Goal: Task Accomplishment & Management: Manage account settings

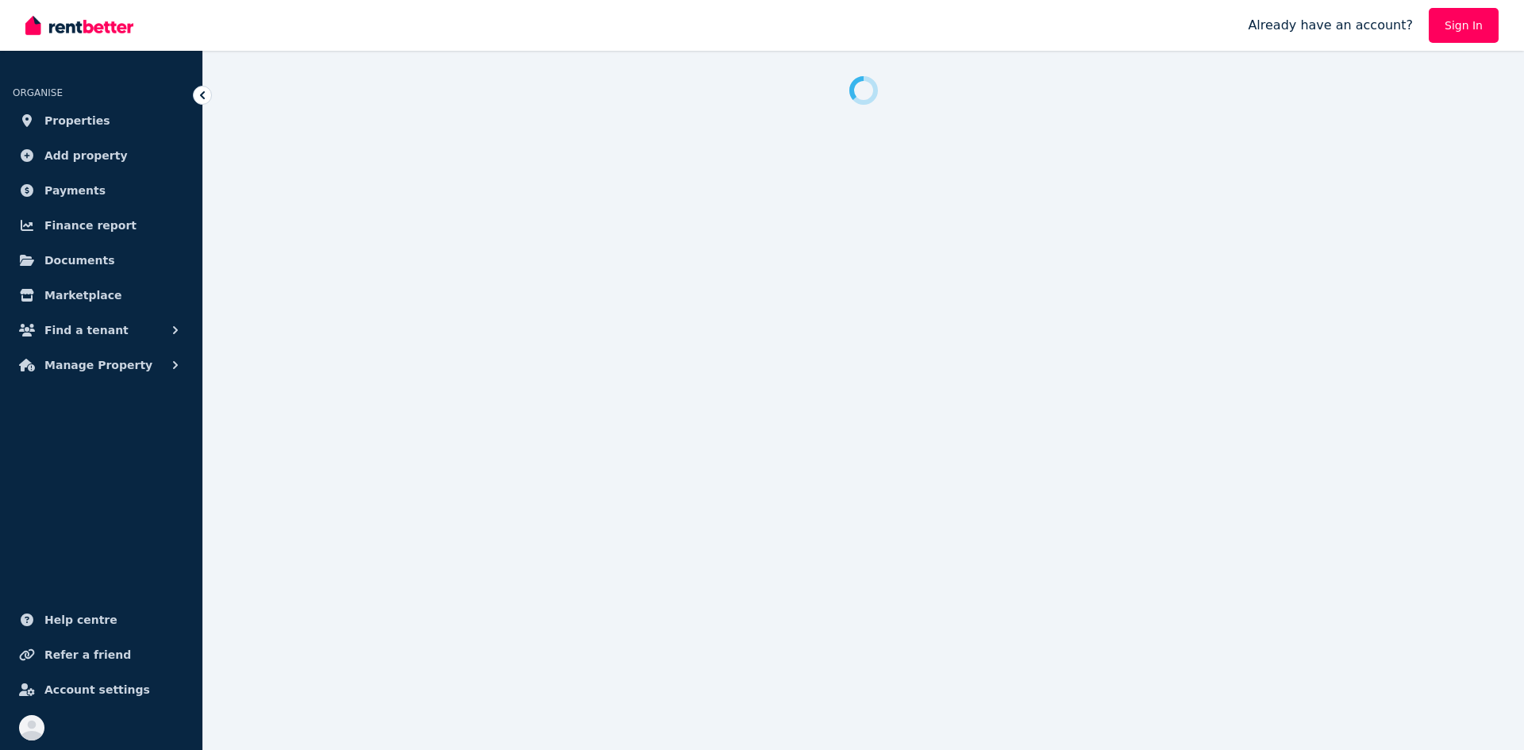
click at [1460, 30] on link "Sign In" at bounding box center [1463, 25] width 70 height 35
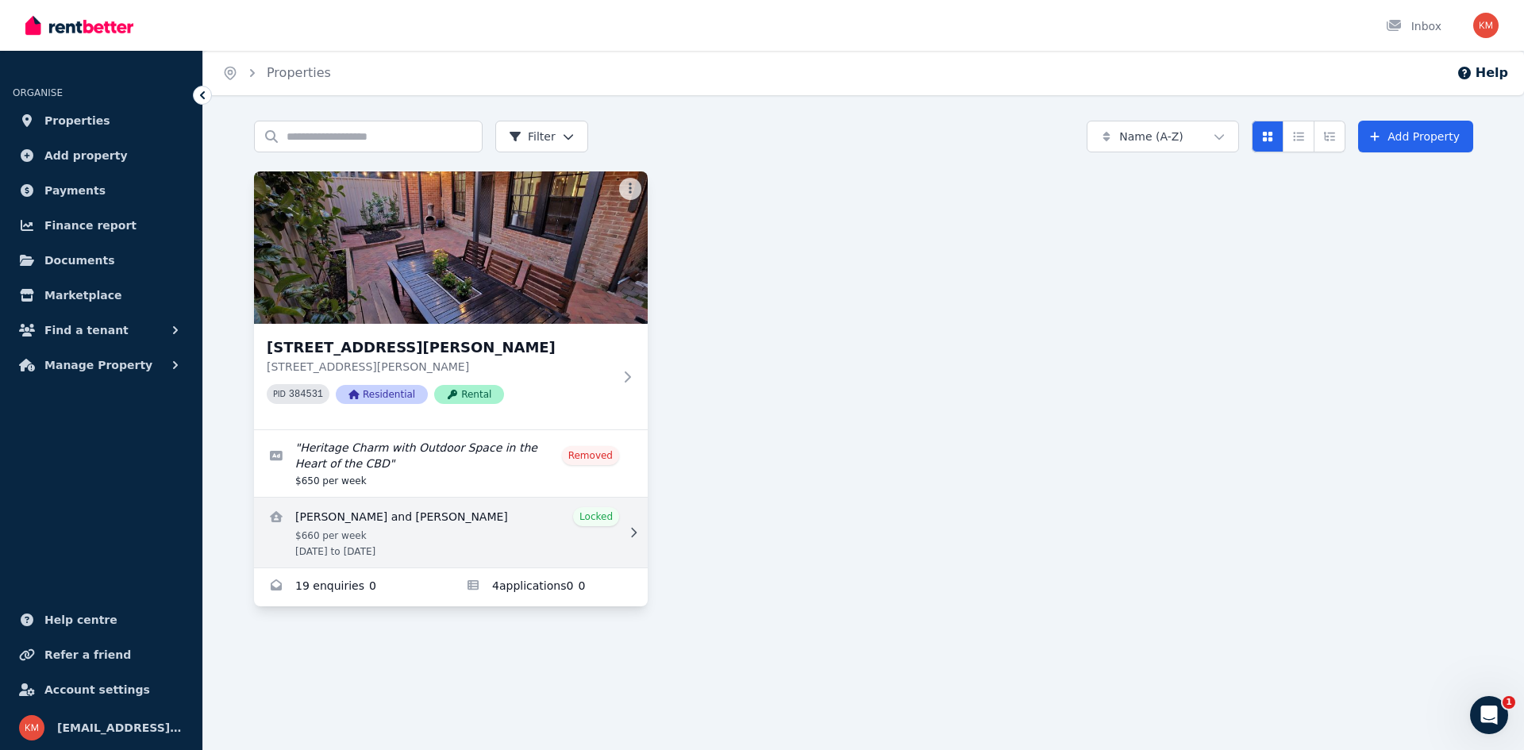
click at [437, 519] on link "View details for Natalie Jong and Jack Miller" at bounding box center [451, 533] width 394 height 70
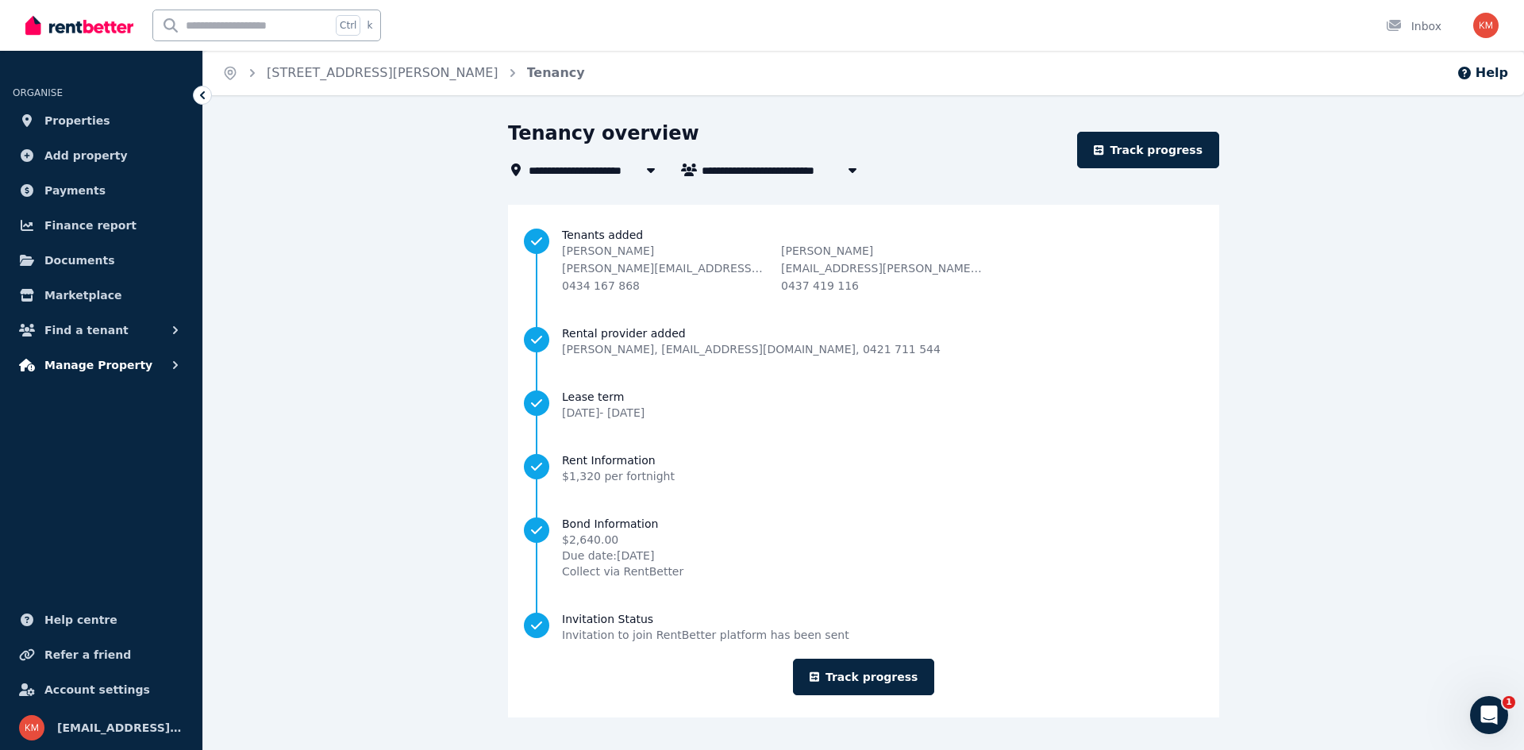
click at [126, 364] on span "Manage Property" at bounding box center [98, 365] width 108 height 19
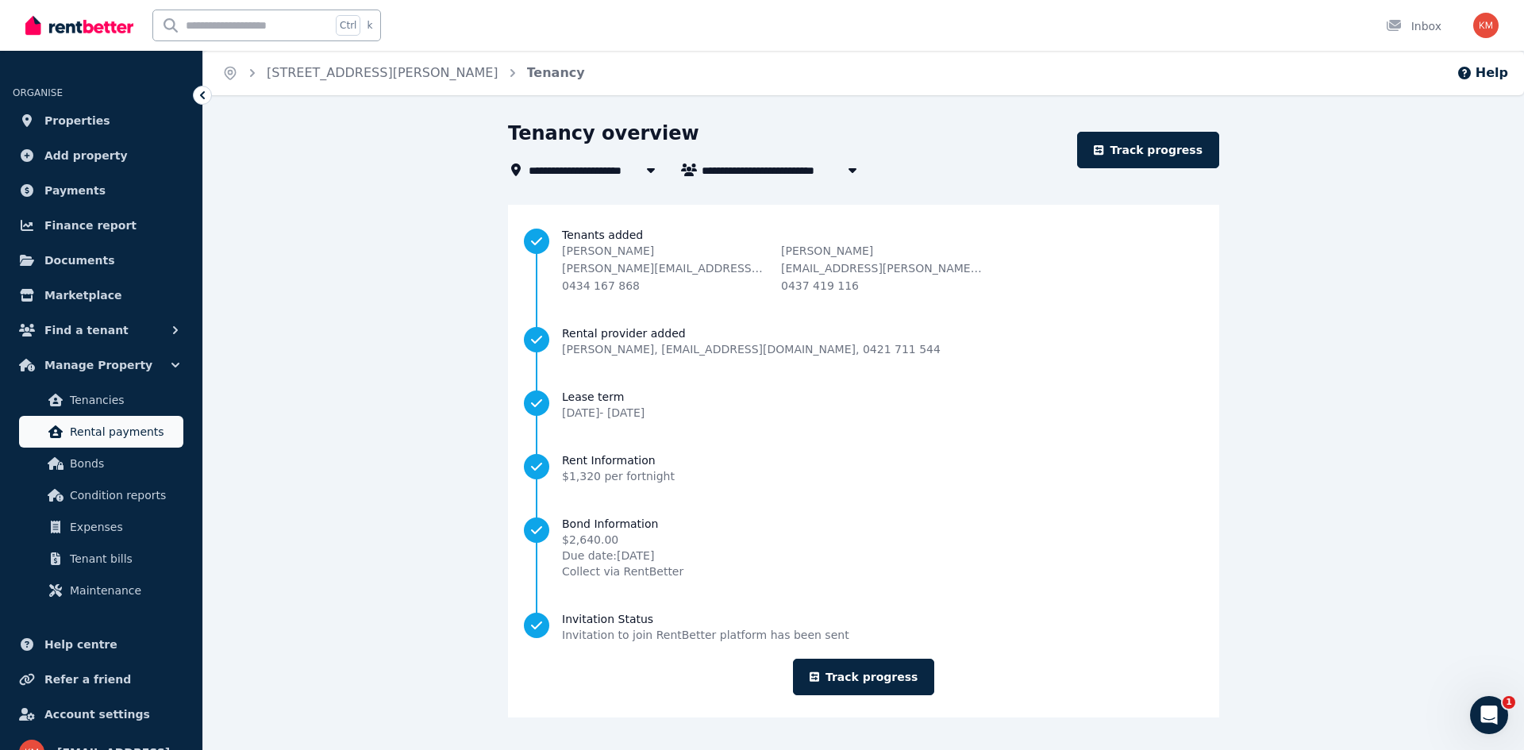
click at [135, 433] on span "Rental payments" at bounding box center [123, 431] width 107 height 19
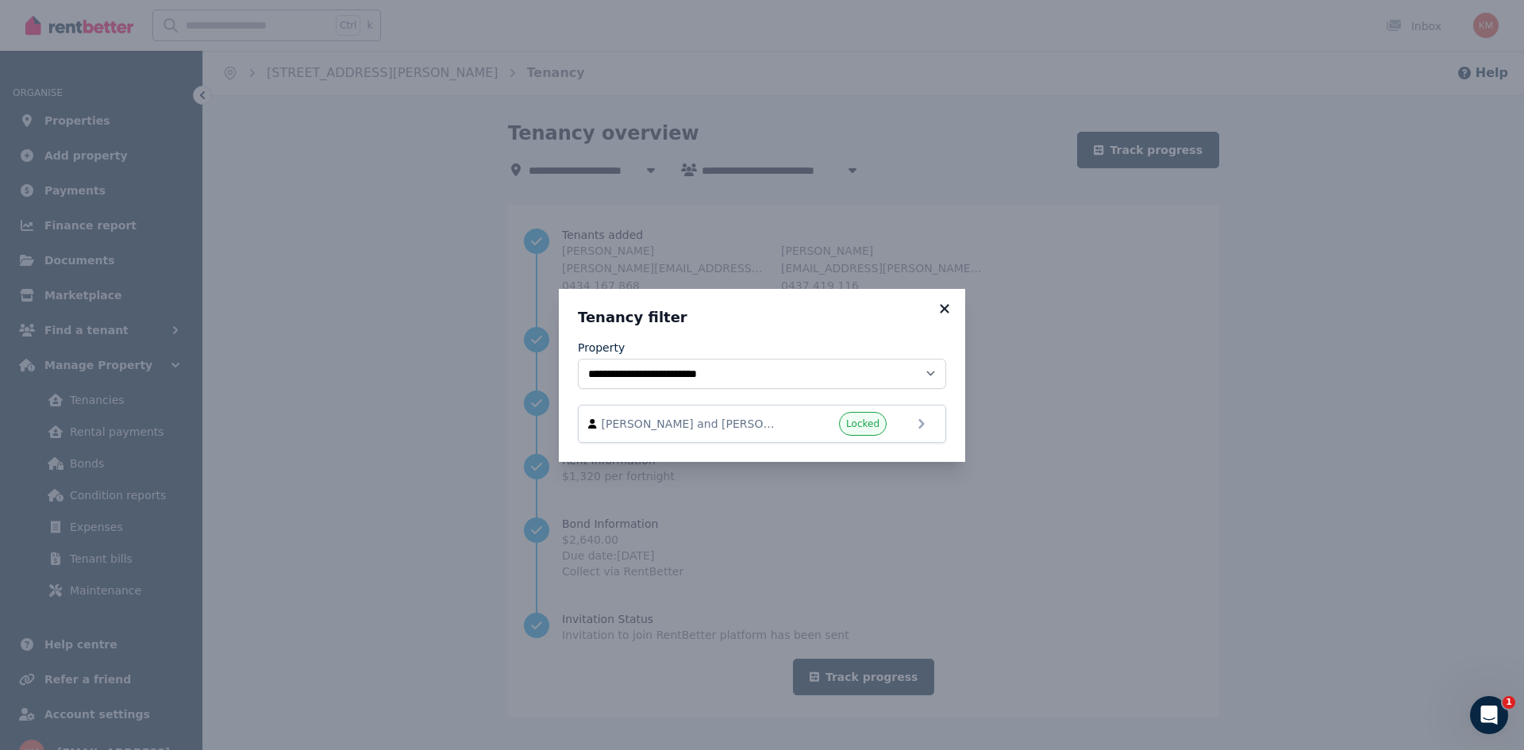
click at [944, 311] on icon at bounding box center [944, 309] width 16 height 14
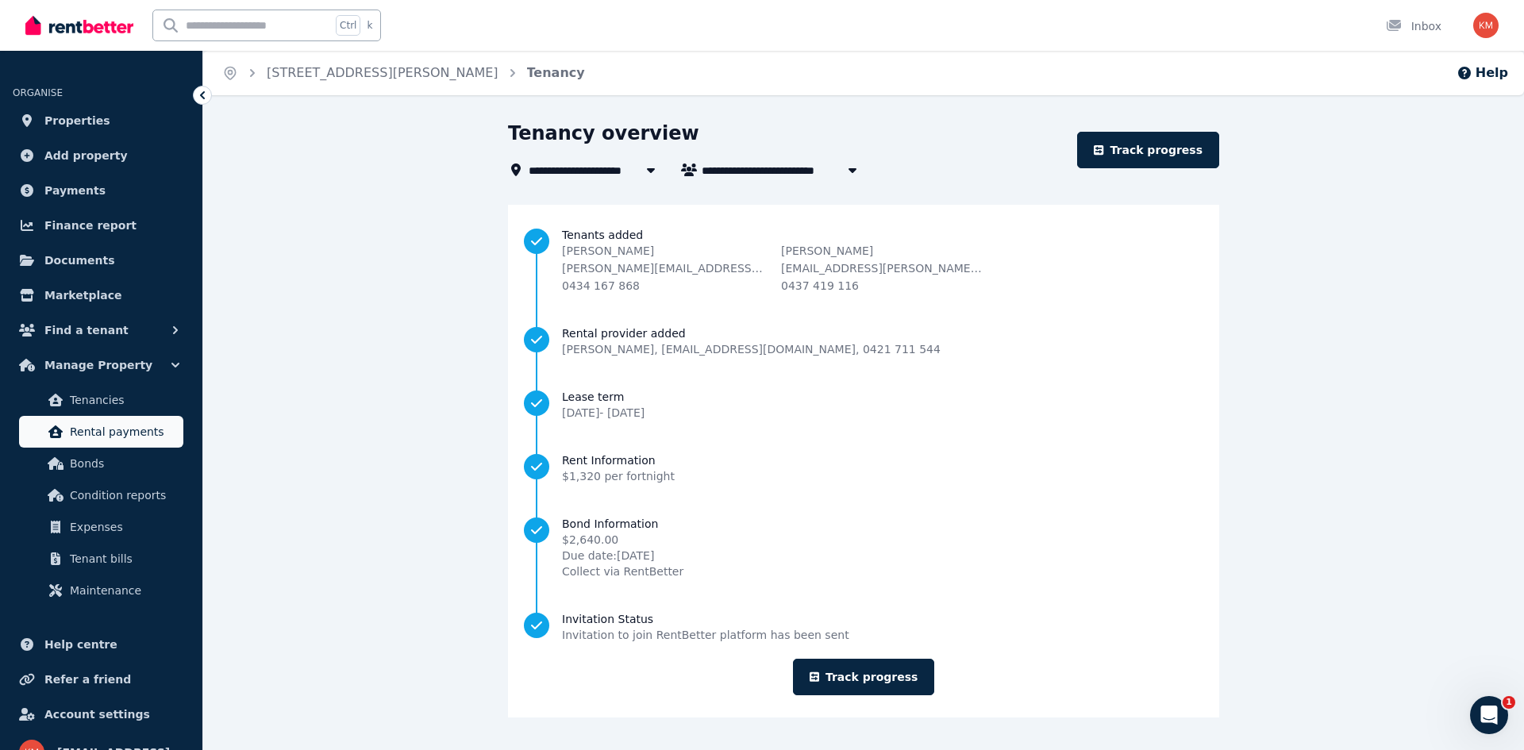
click at [114, 438] on span "Rental payments" at bounding box center [123, 431] width 107 height 19
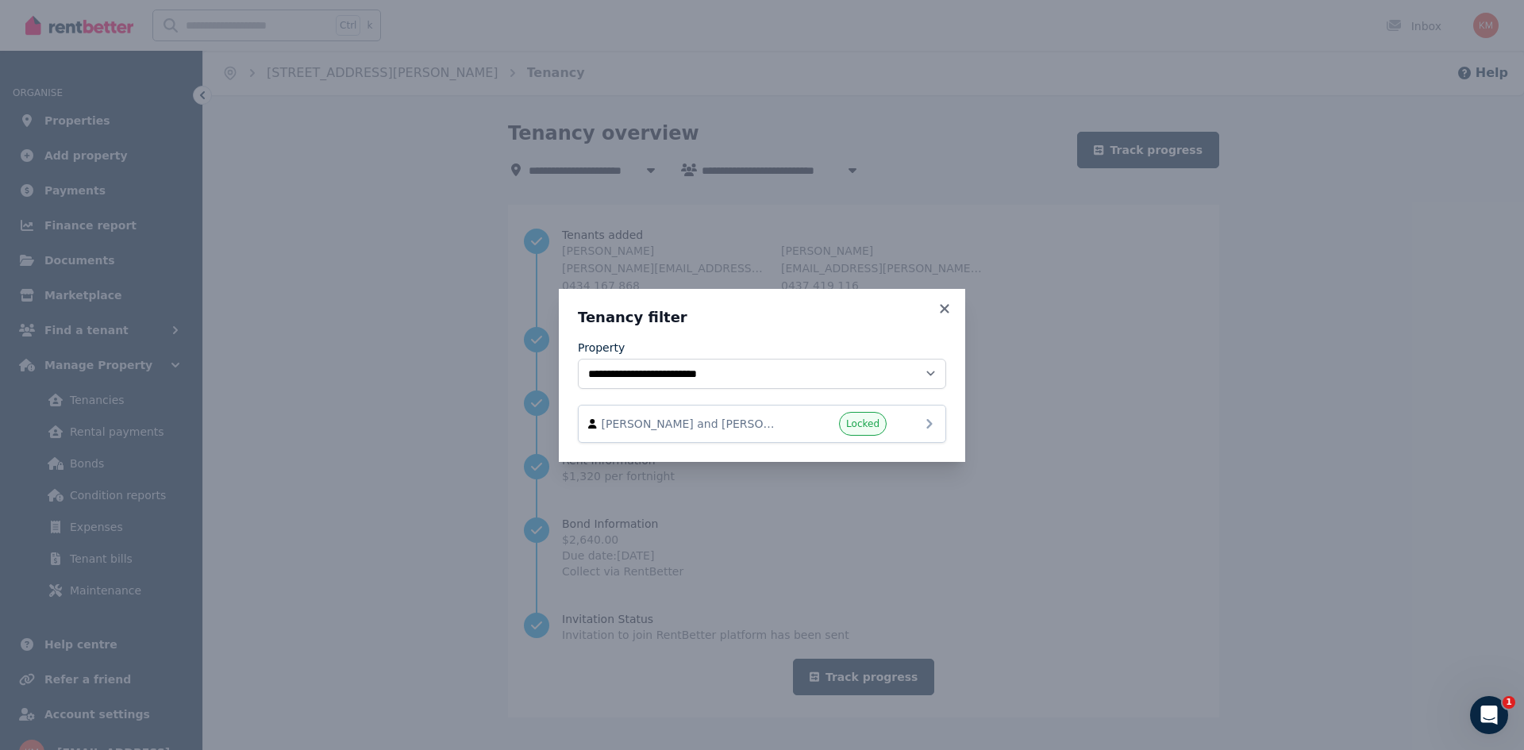
click at [767, 435] on div "[PERSON_NAME] and [PERSON_NAME] Locked" at bounding box center [762, 424] width 348 height 24
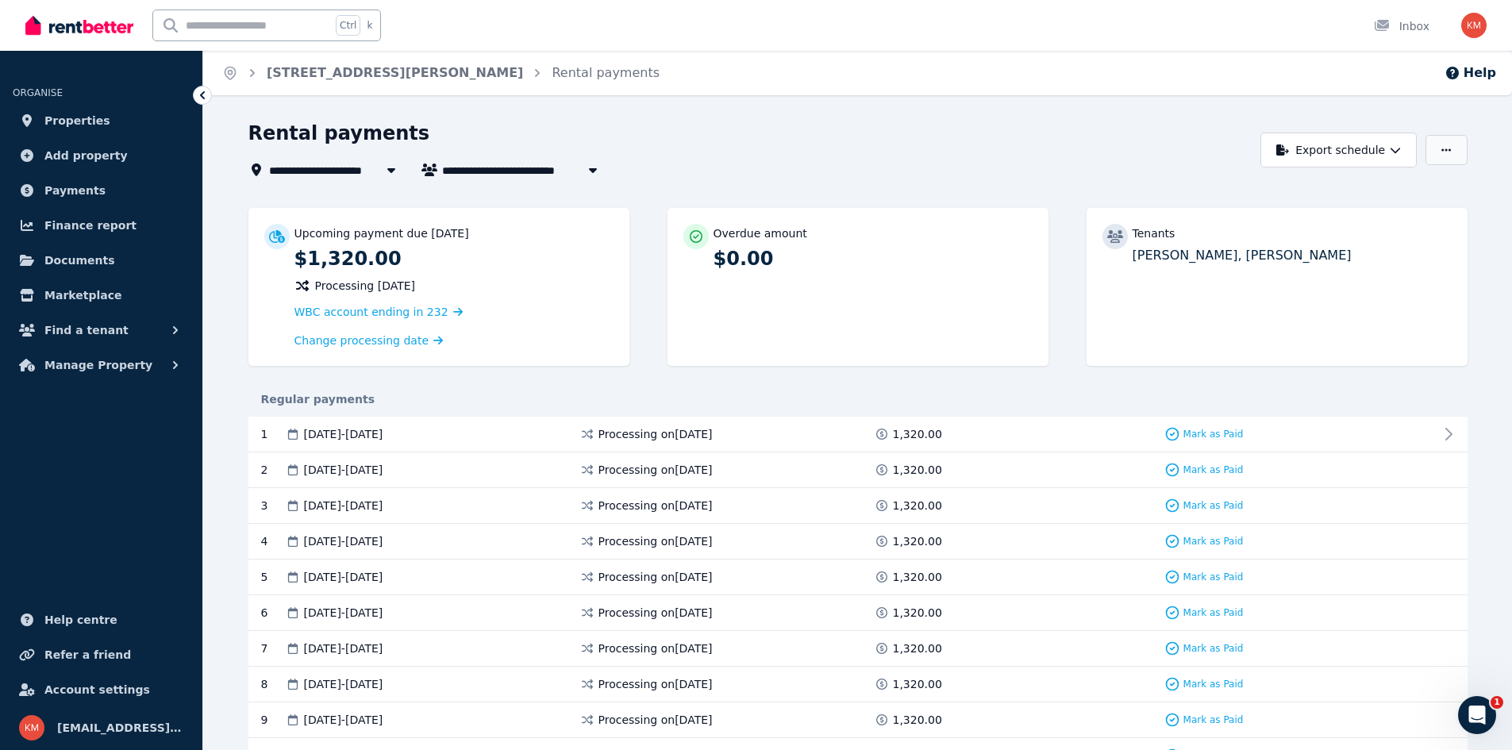
click at [1451, 148] on icon "button" at bounding box center [1446, 149] width 10 height 11
click at [1082, 116] on div "**********" at bounding box center [756, 375] width 1512 height 750
click at [1439, 143] on button "button" at bounding box center [1445, 150] width 41 height 30
click at [1405, 192] on div "Adjust Rent" at bounding box center [1391, 189] width 133 height 16
click at [102, 367] on span "Manage Property" at bounding box center [98, 365] width 108 height 19
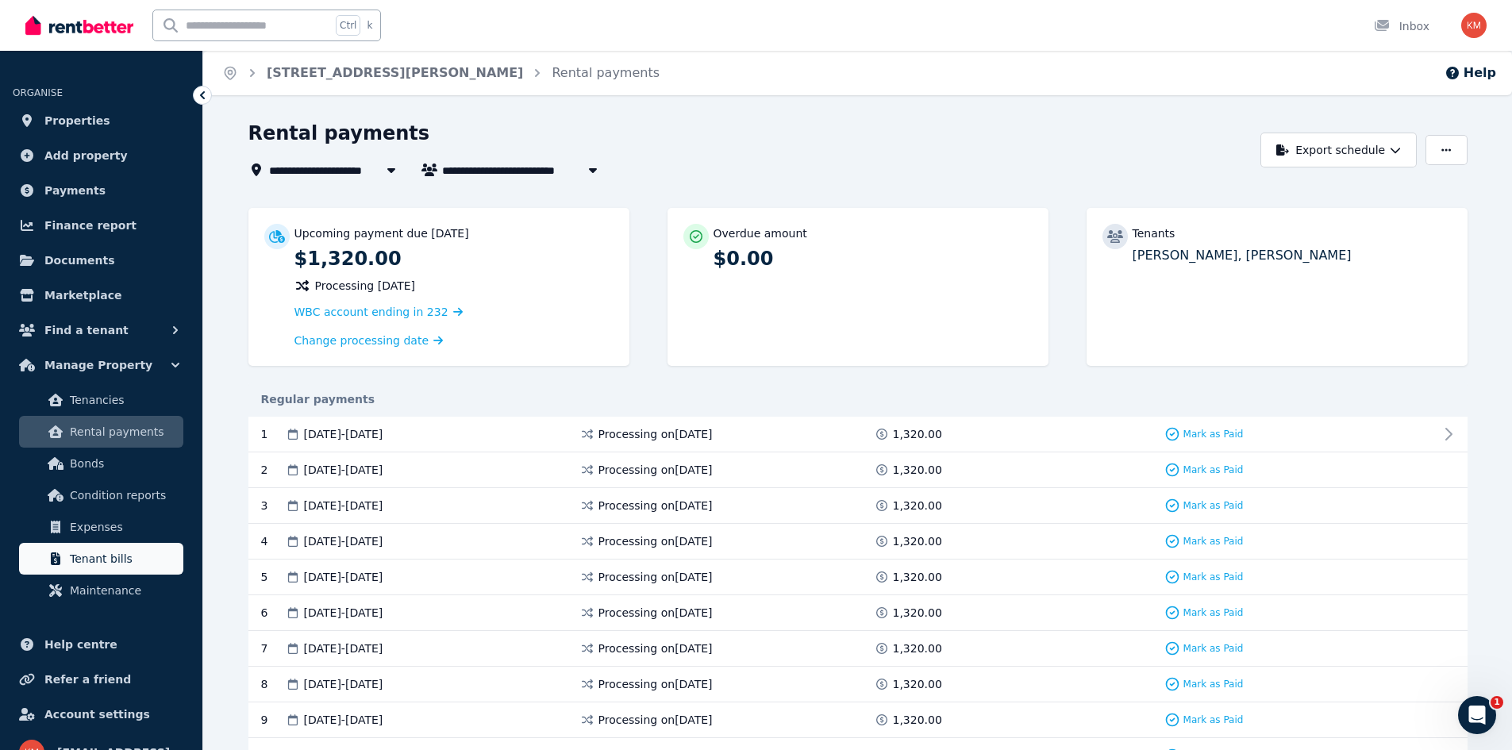
click at [146, 552] on span "Tenant bills" at bounding box center [123, 558] width 107 height 19
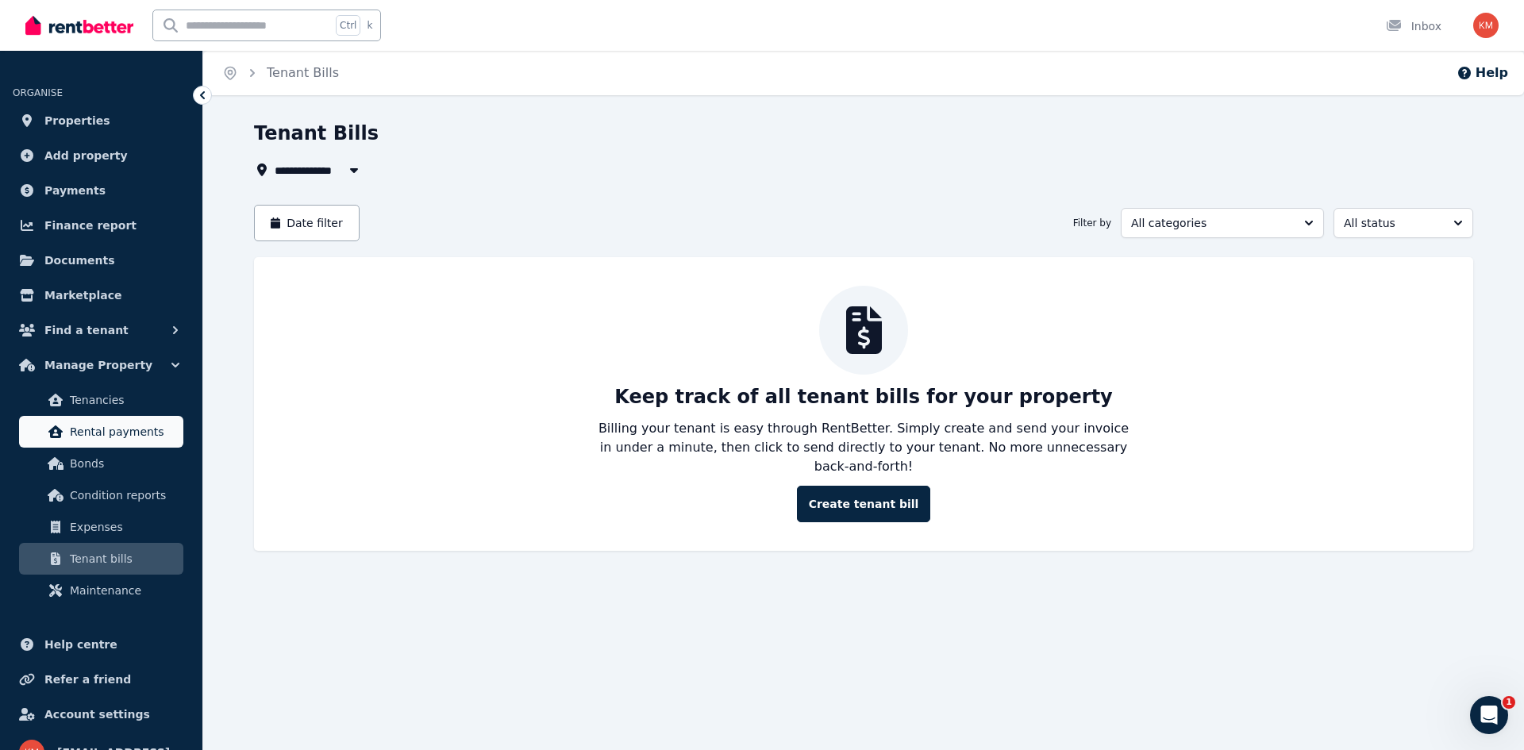
click at [144, 440] on span "Rental payments" at bounding box center [123, 431] width 107 height 19
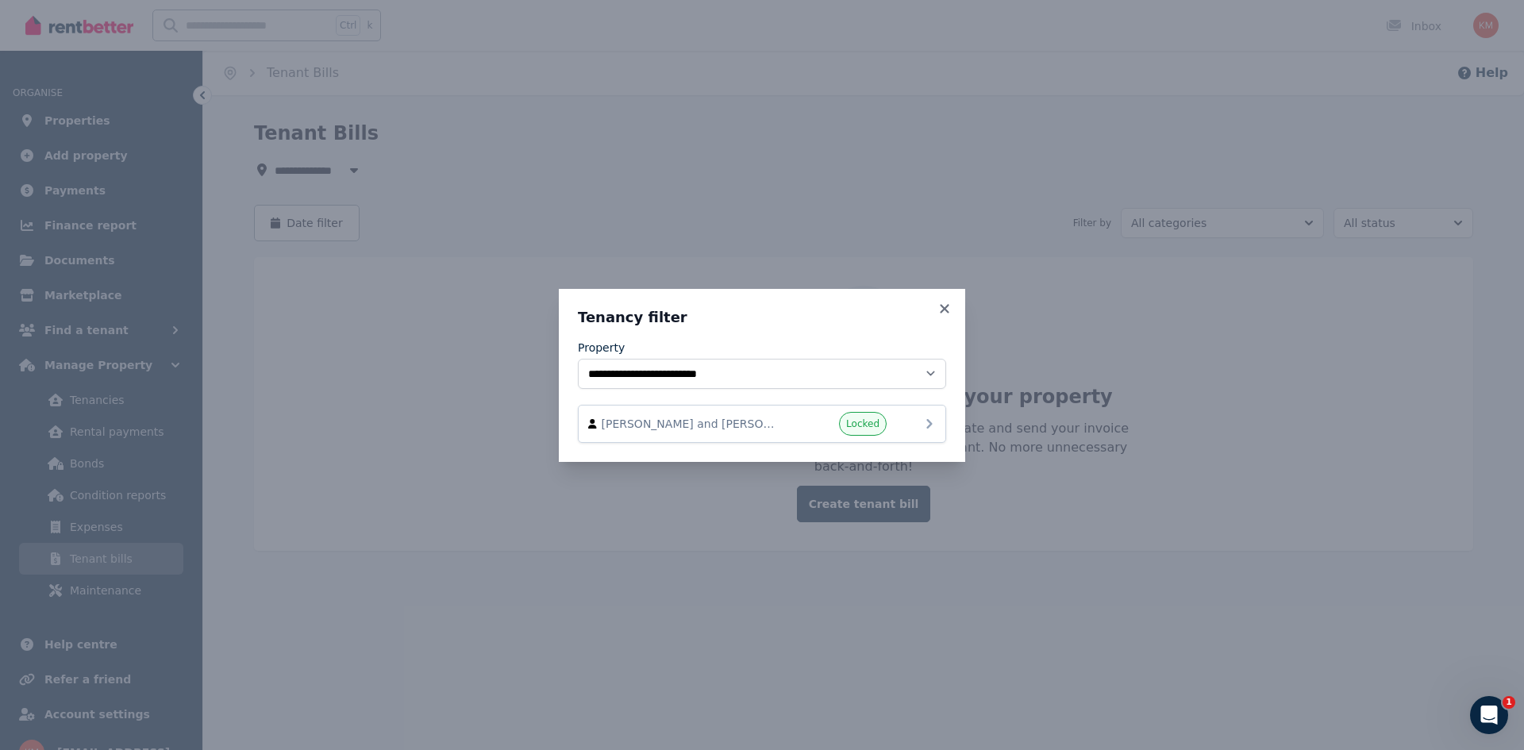
click at [848, 432] on span "Locked" at bounding box center [863, 424] width 48 height 24
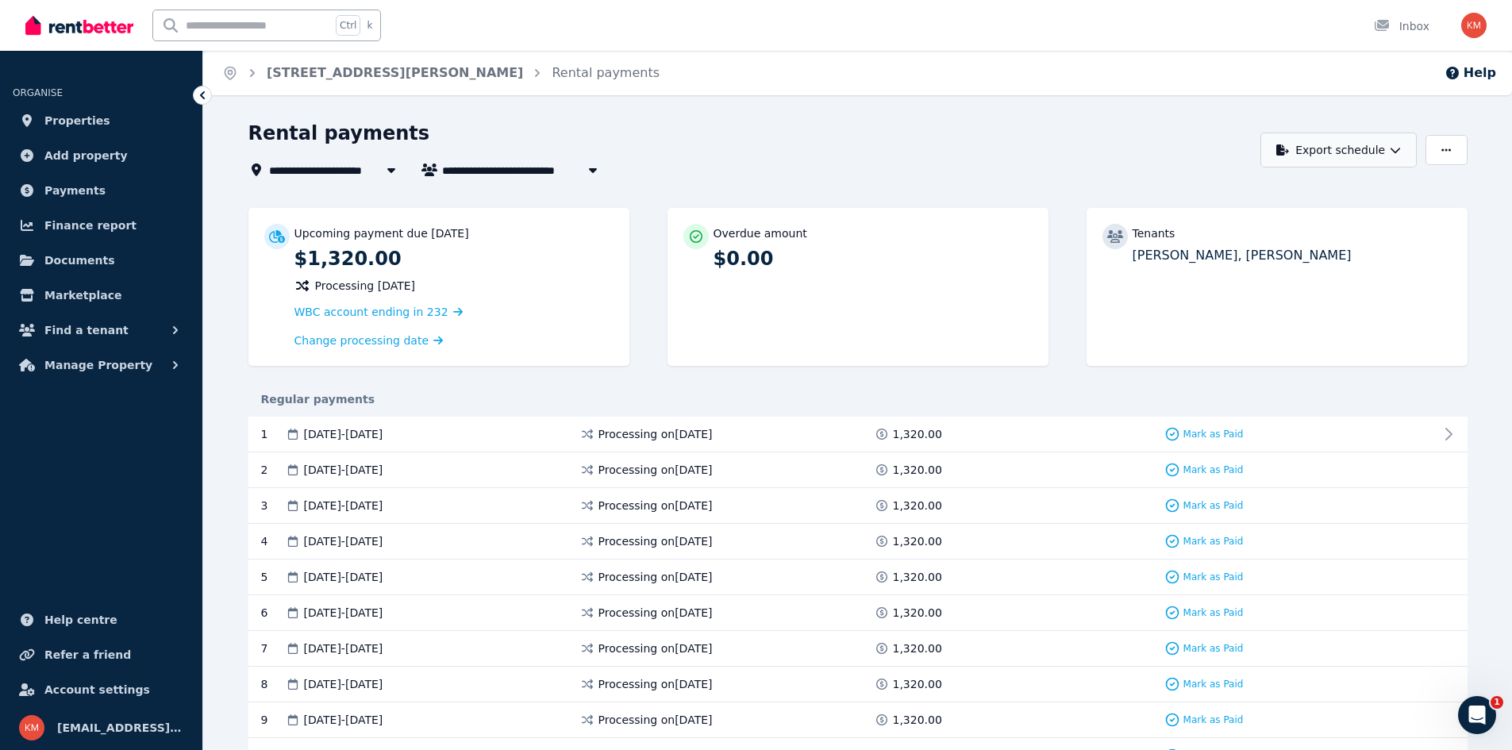
click at [1385, 147] on button "Export schedule" at bounding box center [1338, 150] width 156 height 35
click at [1443, 151] on icon "button" at bounding box center [1446, 149] width 10 height 2
click at [847, 109] on div "**********" at bounding box center [756, 375] width 1512 height 750
click at [85, 179] on link "Payments" at bounding box center [101, 191] width 177 height 32
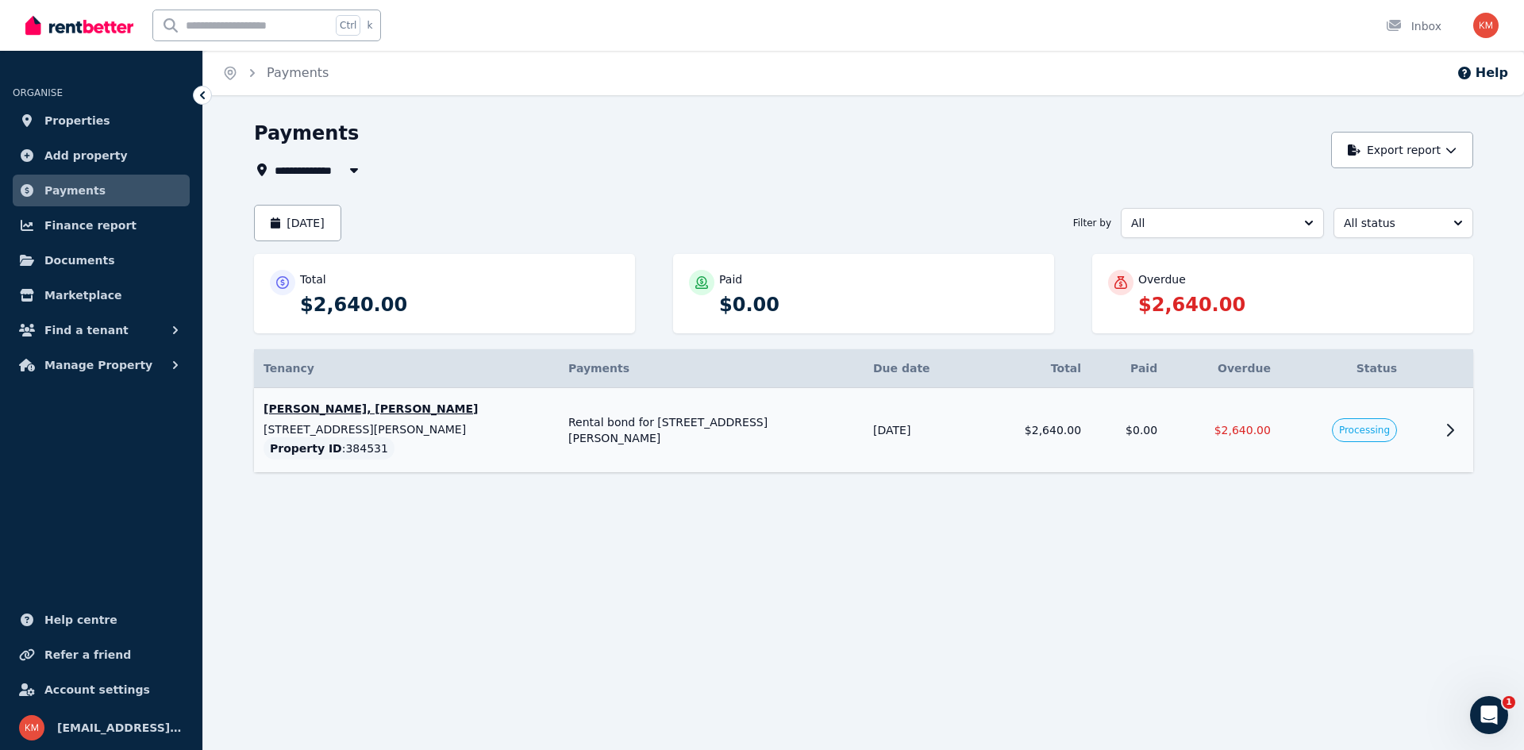
click at [440, 438] on td "[PERSON_NAME], [PERSON_NAME] [STREET_ADDRESS][PERSON_NAME] Property ID : 384531" at bounding box center [406, 430] width 305 height 85
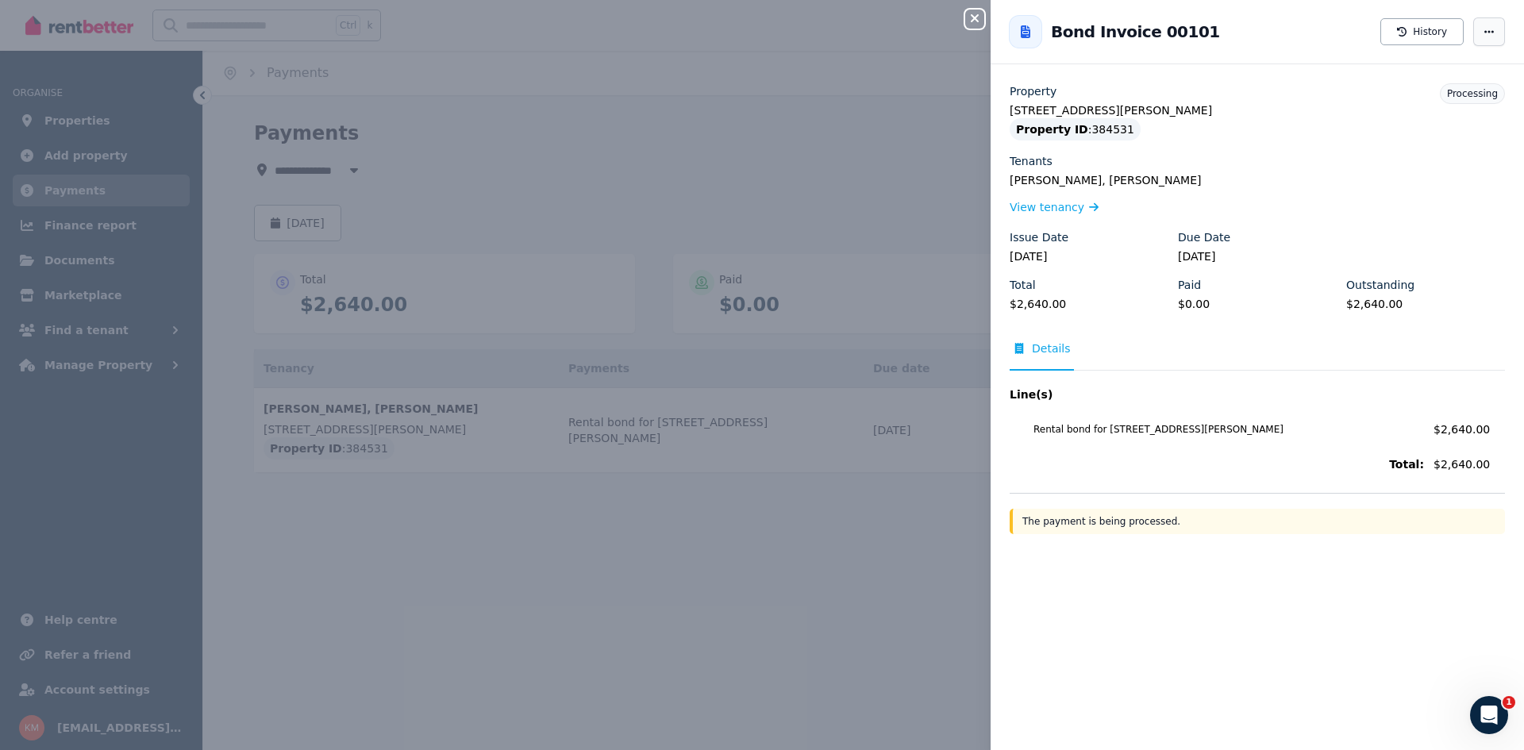
click at [1477, 37] on span "button" at bounding box center [1489, 31] width 32 height 29
click at [897, 117] on div "Close panel Back to Bond Invoice 00101 History Resend tenant bill Property [STR…" at bounding box center [762, 375] width 1524 height 750
click at [974, 22] on icon "button" at bounding box center [974, 18] width 19 height 13
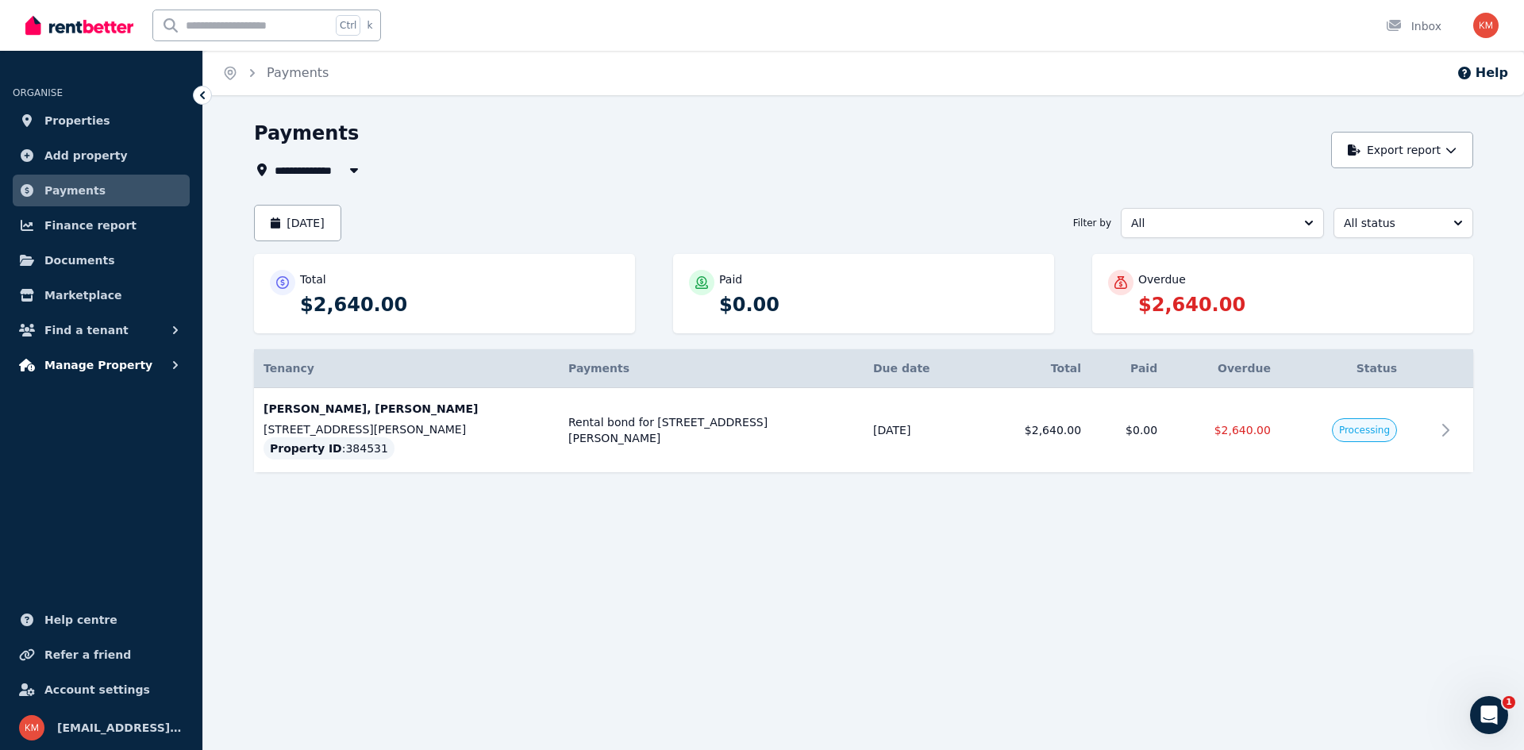
click at [119, 360] on span "Manage Property" at bounding box center [98, 365] width 108 height 19
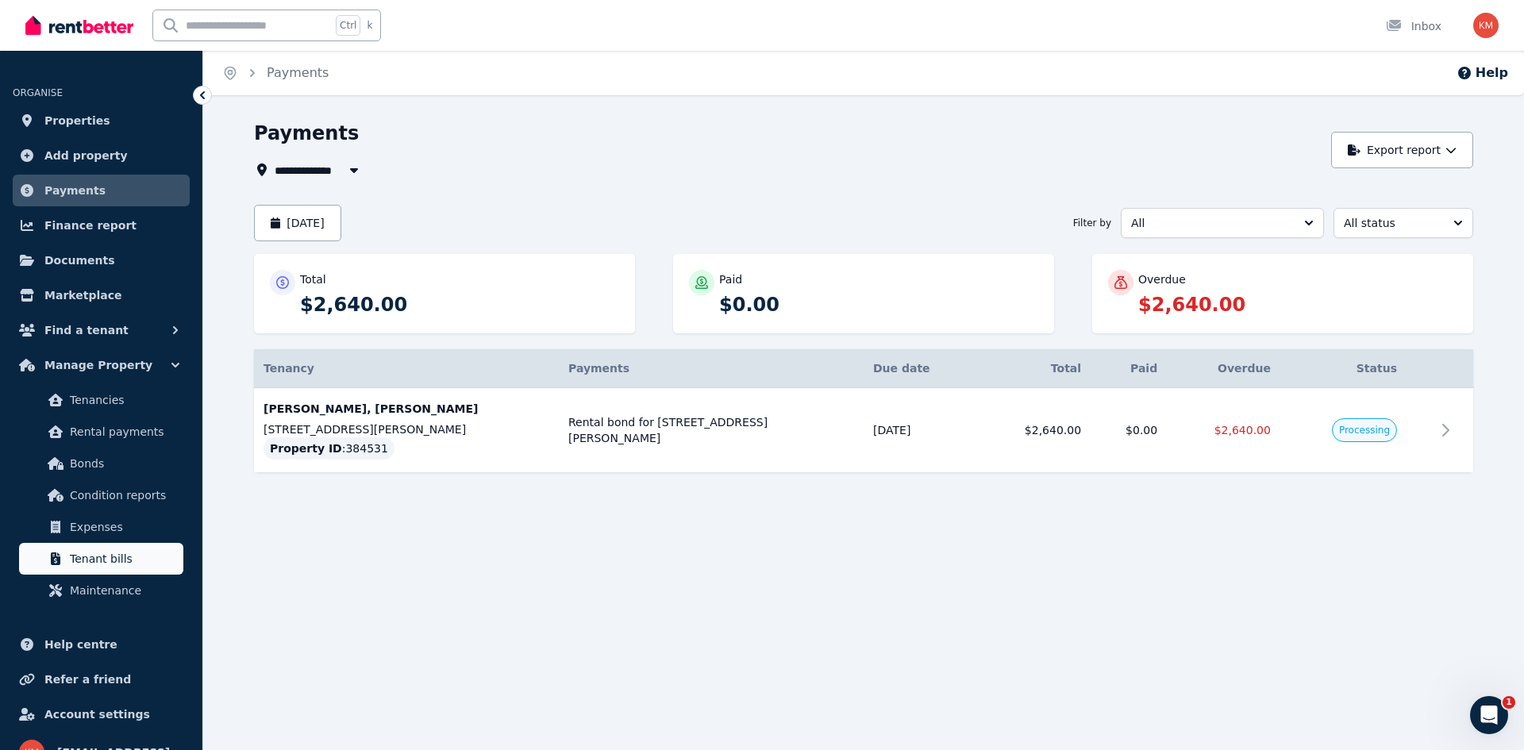
click at [133, 548] on link "Tenant bills" at bounding box center [101, 559] width 164 height 32
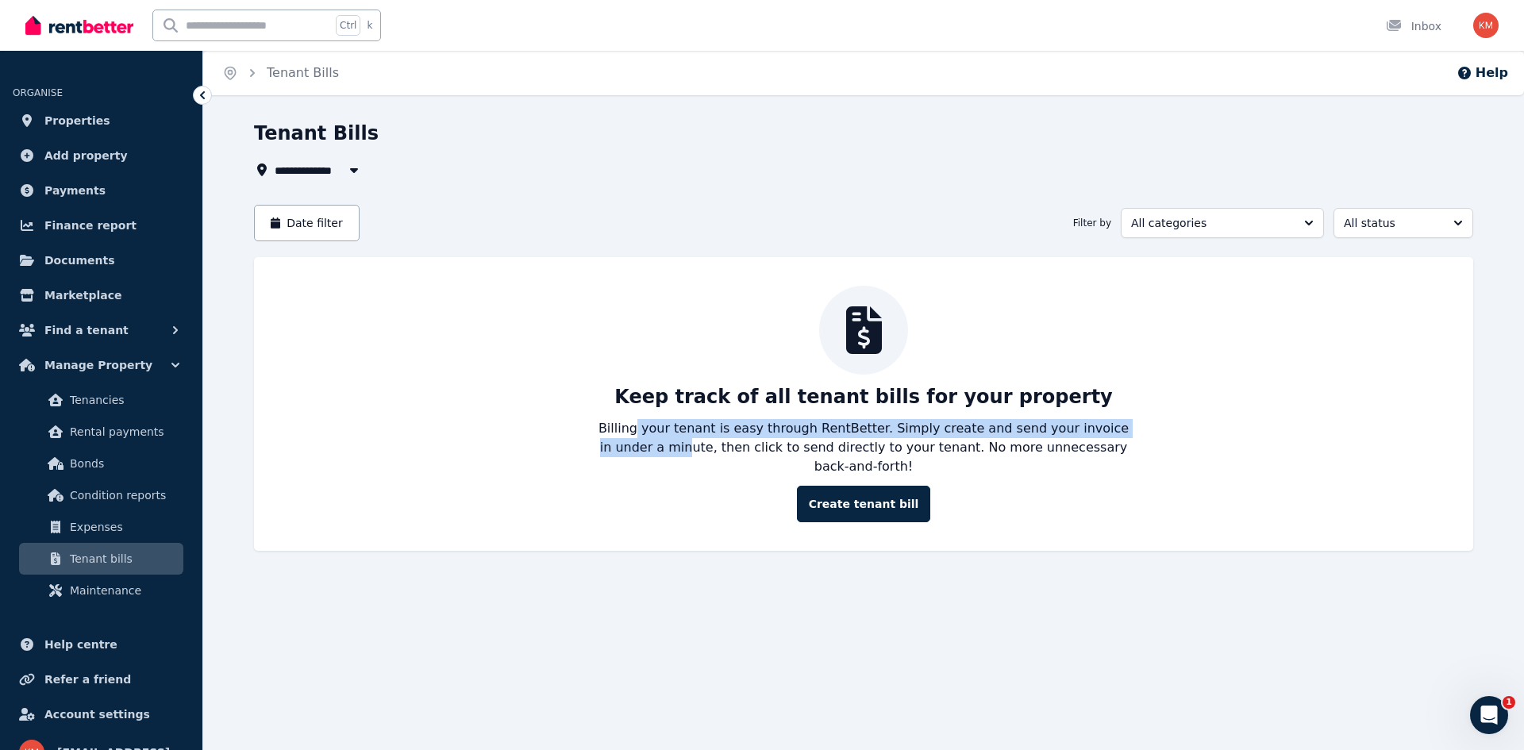
drag, startPoint x: 635, startPoint y: 429, endPoint x: 636, endPoint y: 444, distance: 15.2
click at [636, 444] on p "Billing your tenant is easy through RentBetter. Simply create and send your inv…" at bounding box center [863, 447] width 533 height 57
drag, startPoint x: 636, startPoint y: 444, endPoint x: 637, endPoint y: 435, distance: 8.8
click at [637, 435] on p "Billing your tenant is easy through RentBetter. Simply create and send your inv…" at bounding box center [863, 447] width 533 height 57
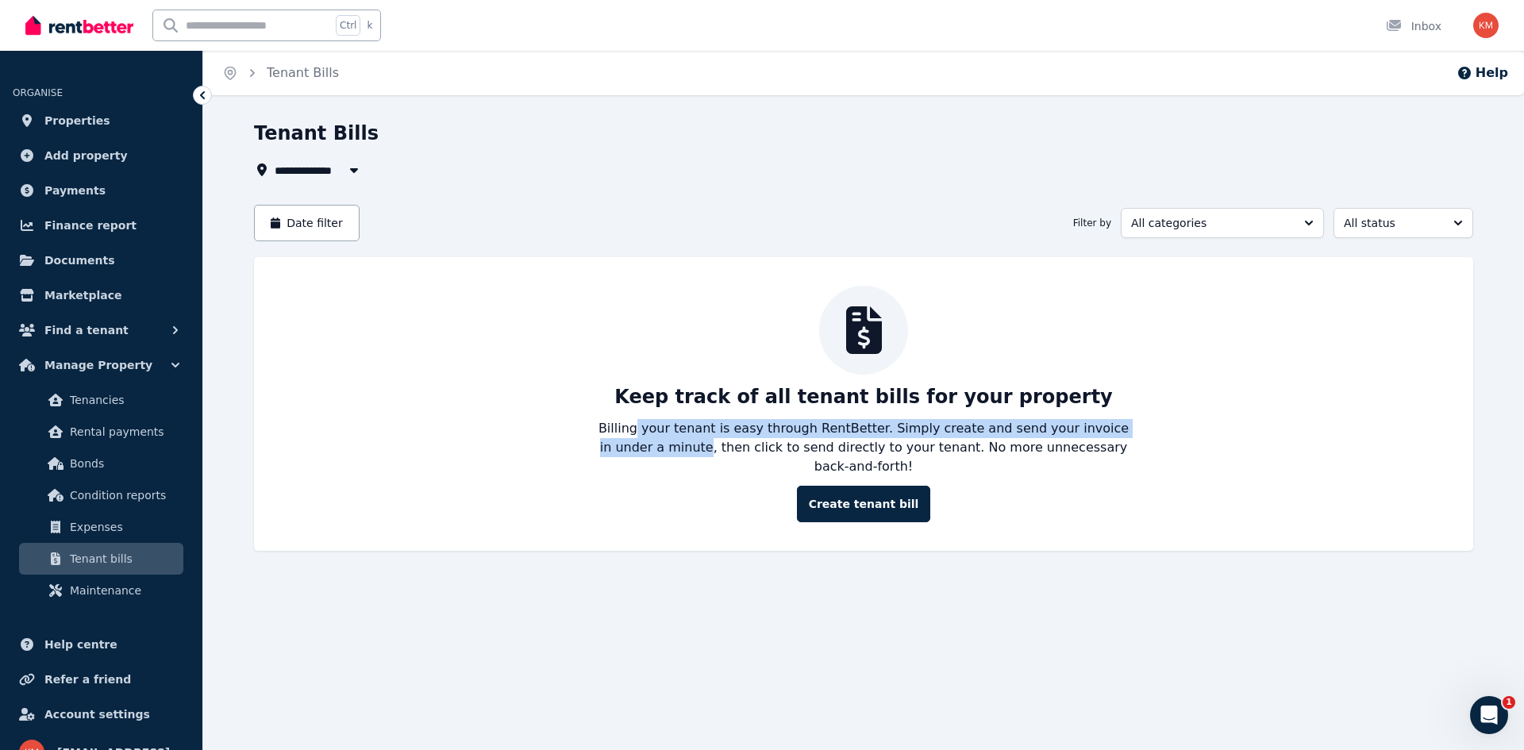
click at [637, 435] on p "Billing your tenant is easy through RentBetter. Simply create and send your inv…" at bounding box center [863, 447] width 533 height 57
drag, startPoint x: 637, startPoint y: 435, endPoint x: 639, endPoint y: 446, distance: 11.2
click at [639, 446] on p "Billing your tenant is easy through RentBetter. Simply create and send your inv…" at bounding box center [863, 447] width 533 height 57
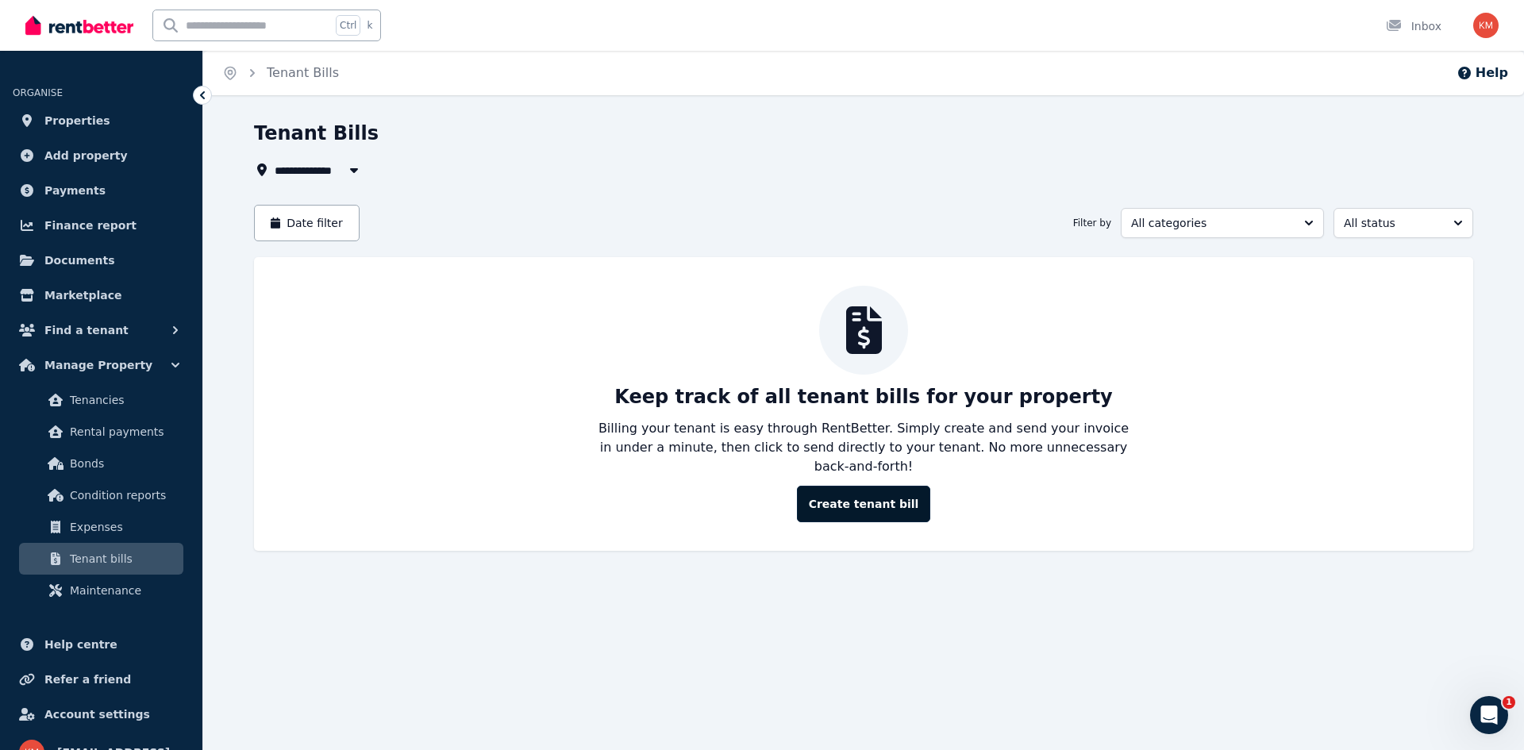
click at [830, 486] on button "Create tenant bill" at bounding box center [864, 504] width 134 height 37
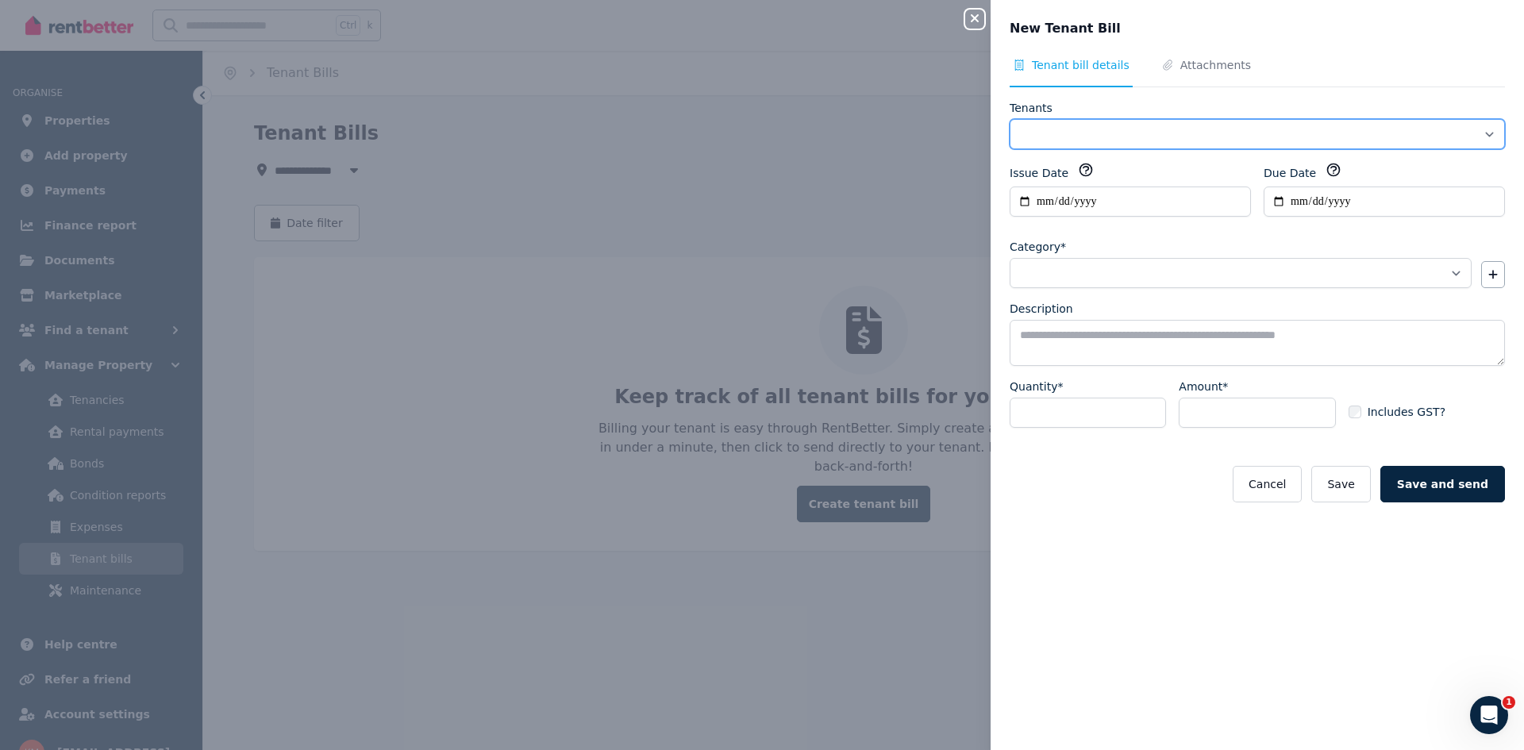
click at [1051, 130] on select "**********" at bounding box center [1256, 134] width 495 height 30
select select "**********"
click at [1009, 119] on select "**********" at bounding box center [1256, 134] width 495 height 30
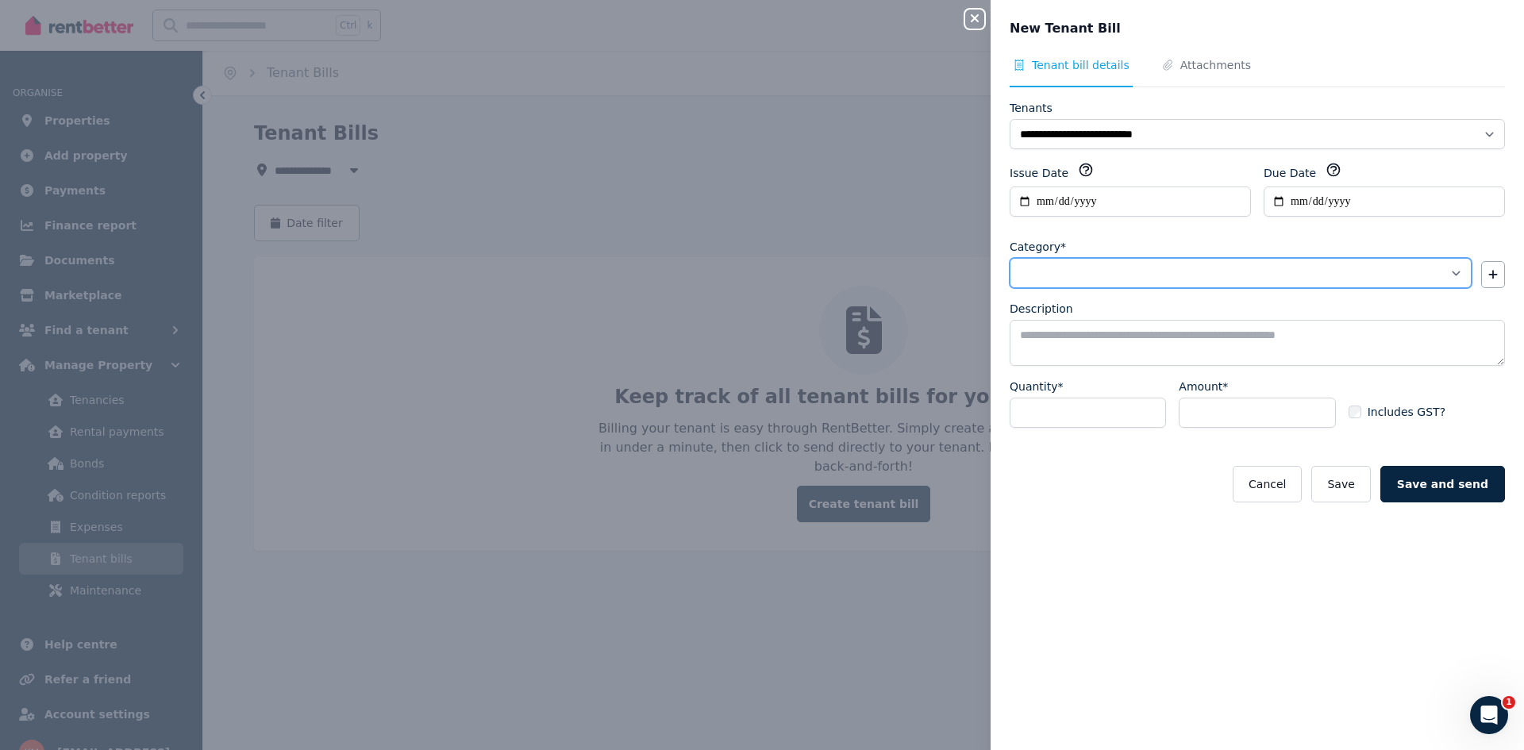
click at [1097, 273] on select "**********" at bounding box center [1240, 273] width 462 height 30
select select "**********"
click at [1009, 258] on select "**********" at bounding box center [1240, 273] width 462 height 30
click at [1094, 351] on textarea "Description" at bounding box center [1256, 343] width 495 height 46
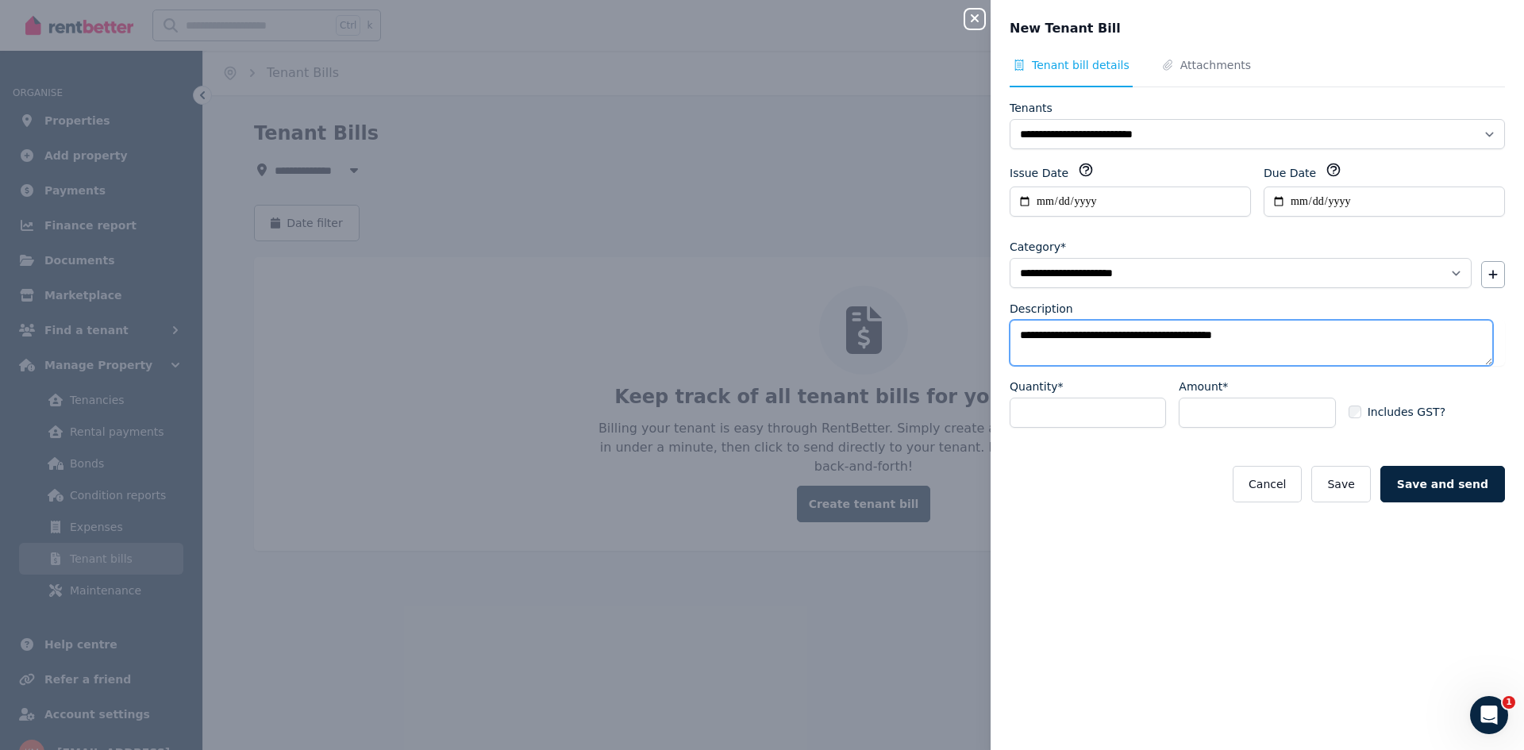
type textarea "**********"
click at [1198, 409] on input "Amount*" at bounding box center [1256, 413] width 156 height 30
type input "***"
click at [1356, 485] on button "Save" at bounding box center [1340, 484] width 59 height 37
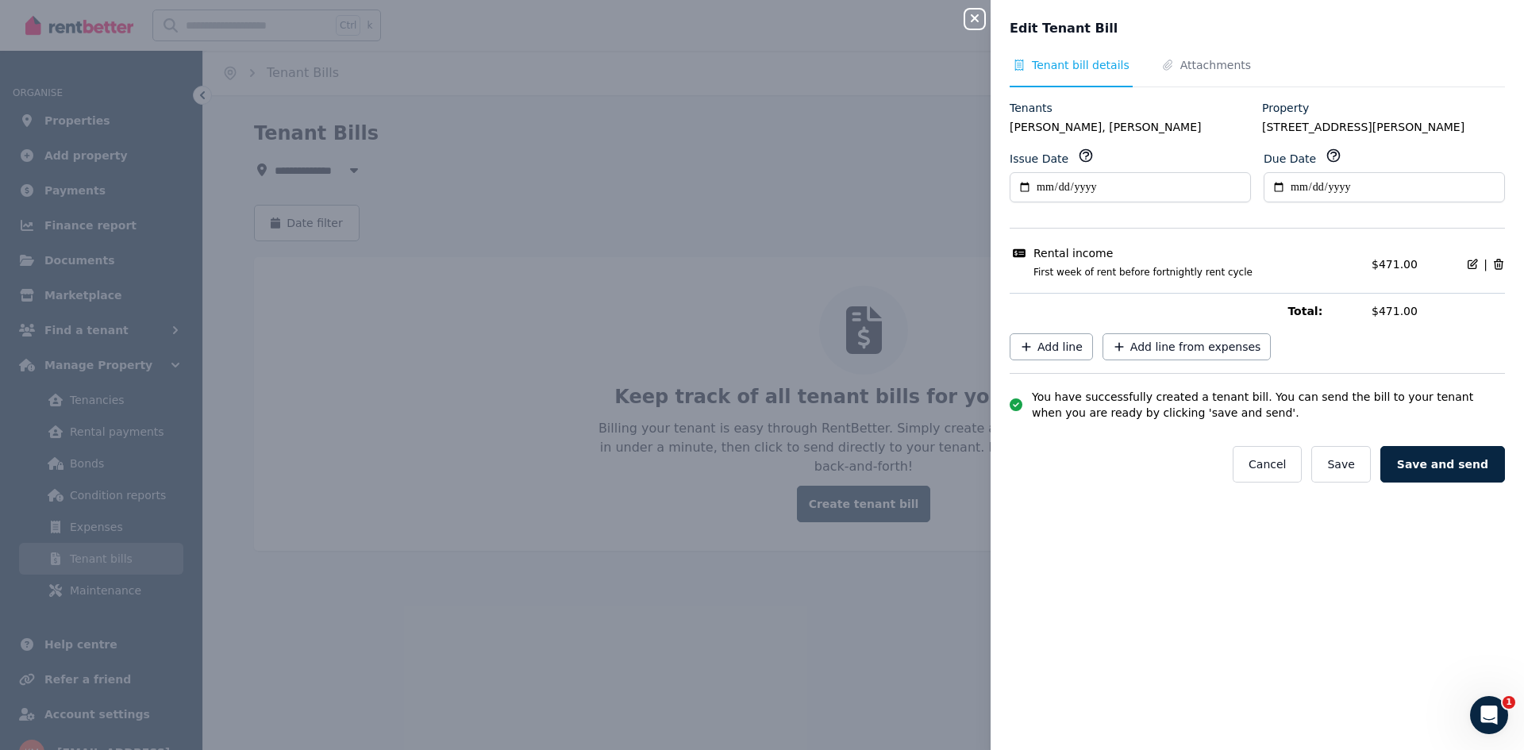
click at [972, 15] on icon "button" at bounding box center [974, 18] width 19 height 13
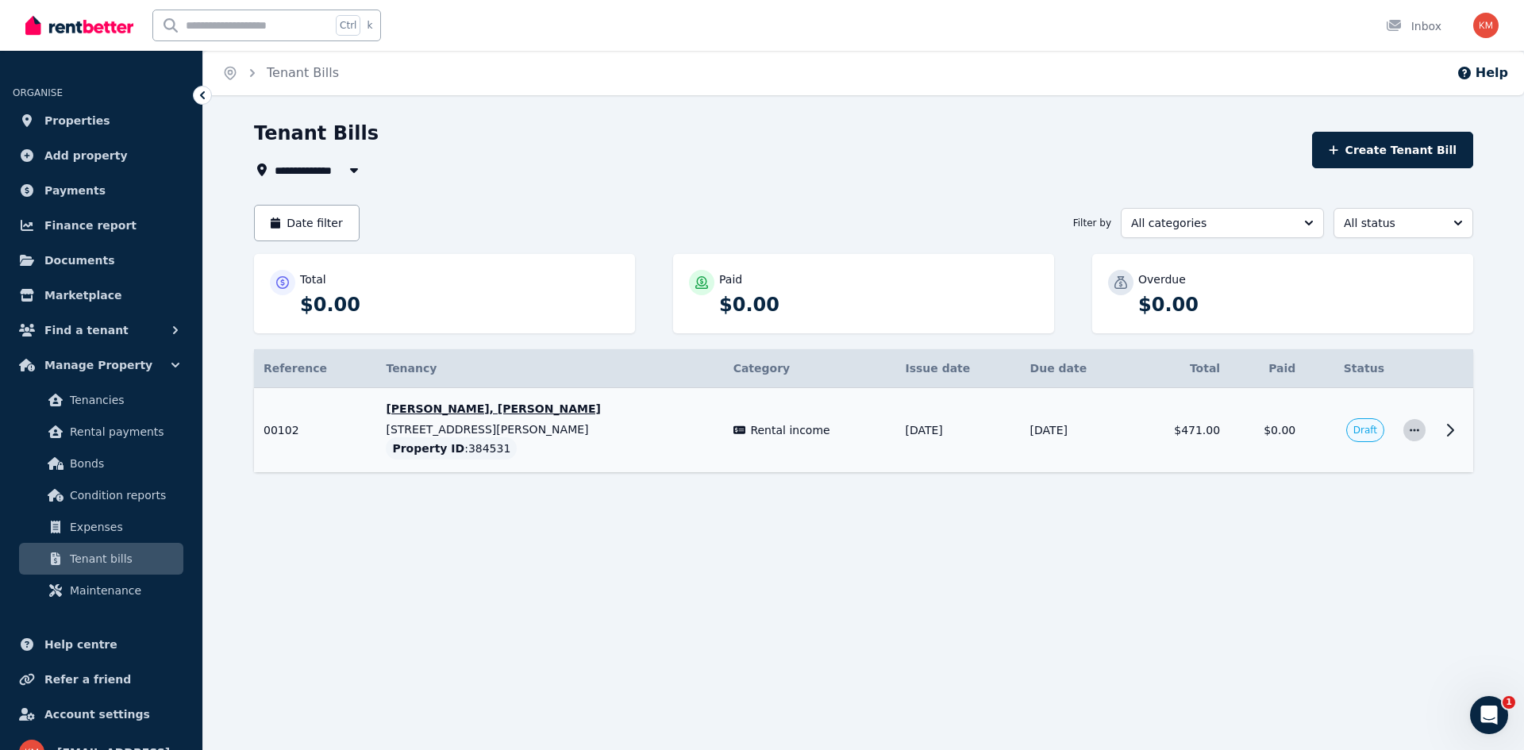
click at [1409, 430] on icon "button" at bounding box center [1414, 430] width 13 height 11
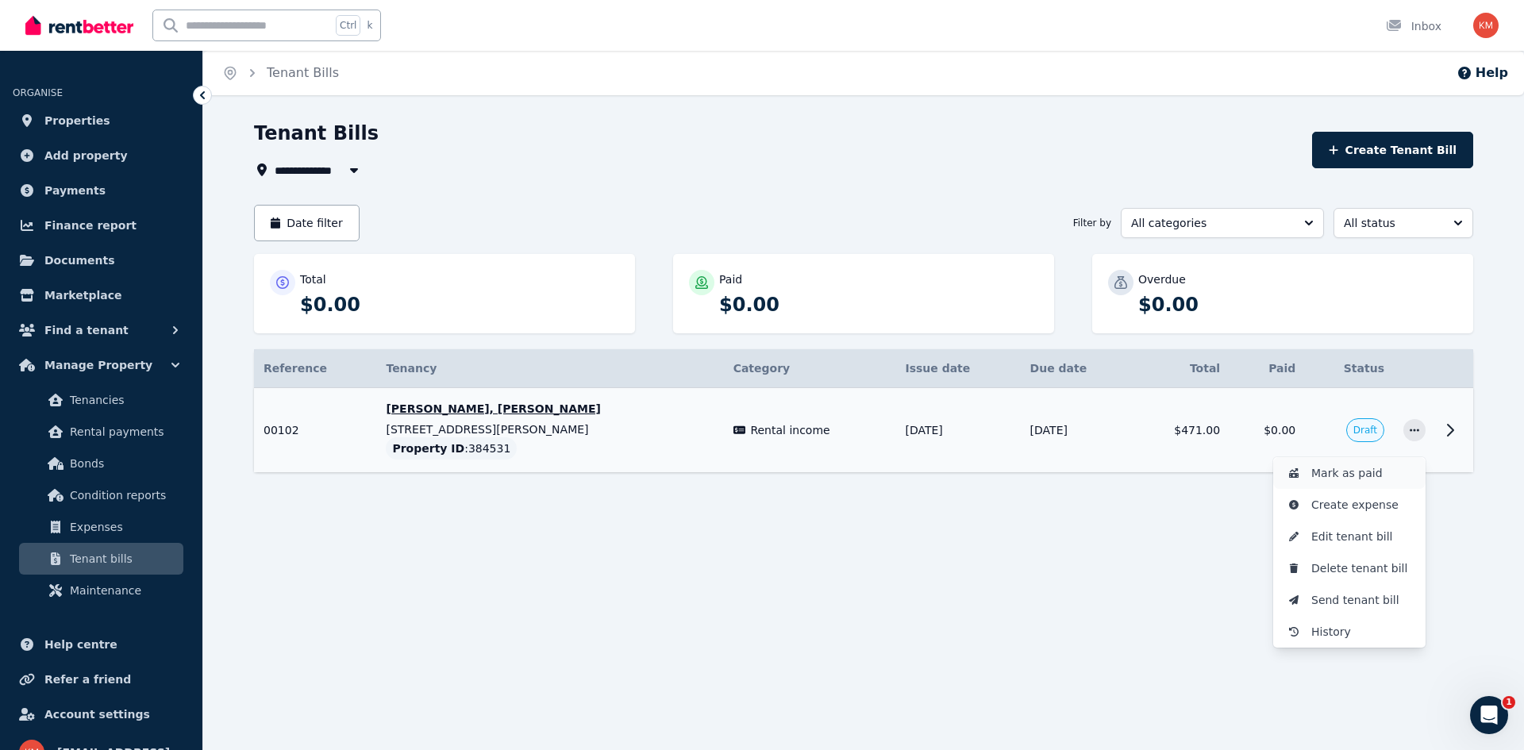
click at [1382, 471] on span "Mark as paid" at bounding box center [1362, 472] width 102 height 19
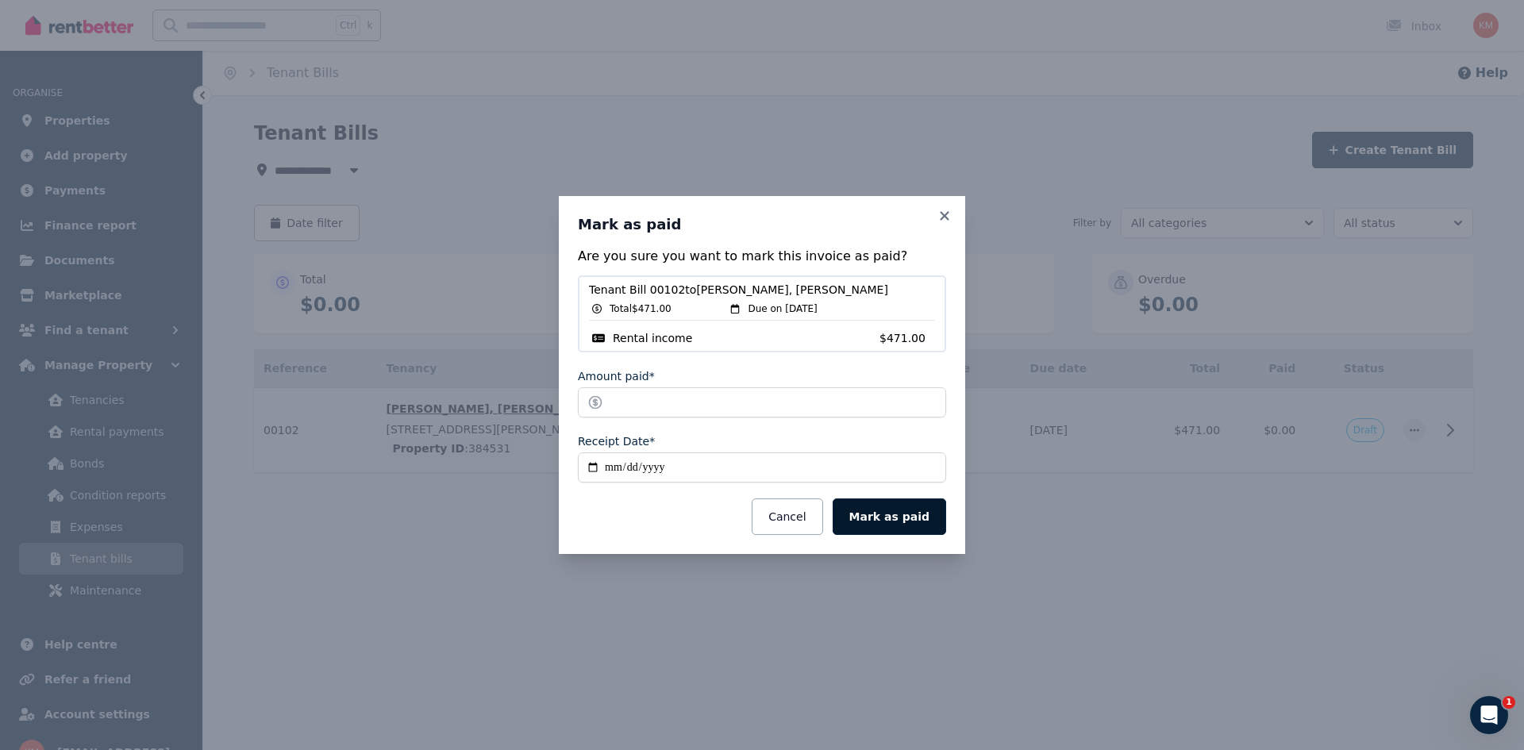
click at [887, 513] on button "Mark as paid" at bounding box center [888, 516] width 113 height 37
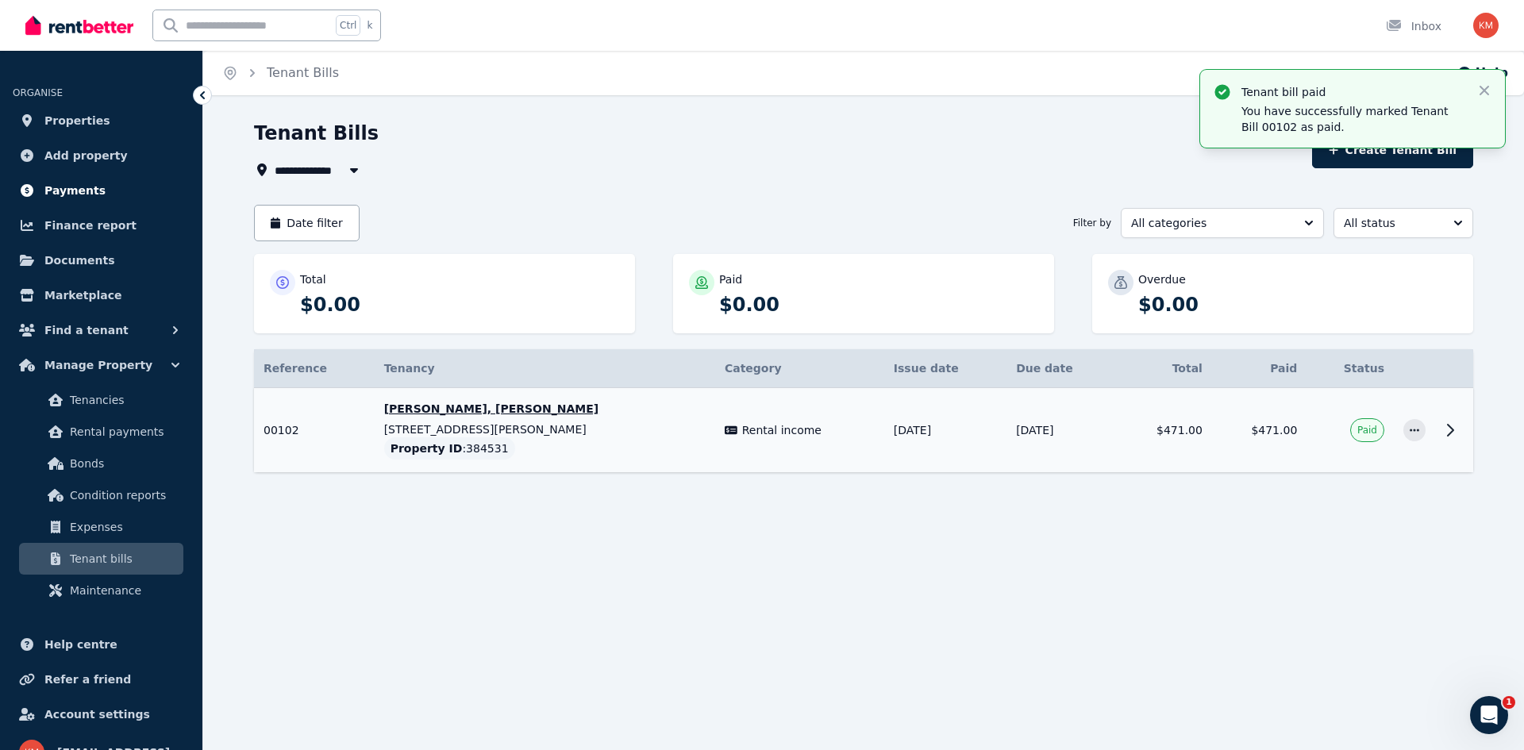
click at [98, 192] on link "Payments" at bounding box center [101, 191] width 177 height 32
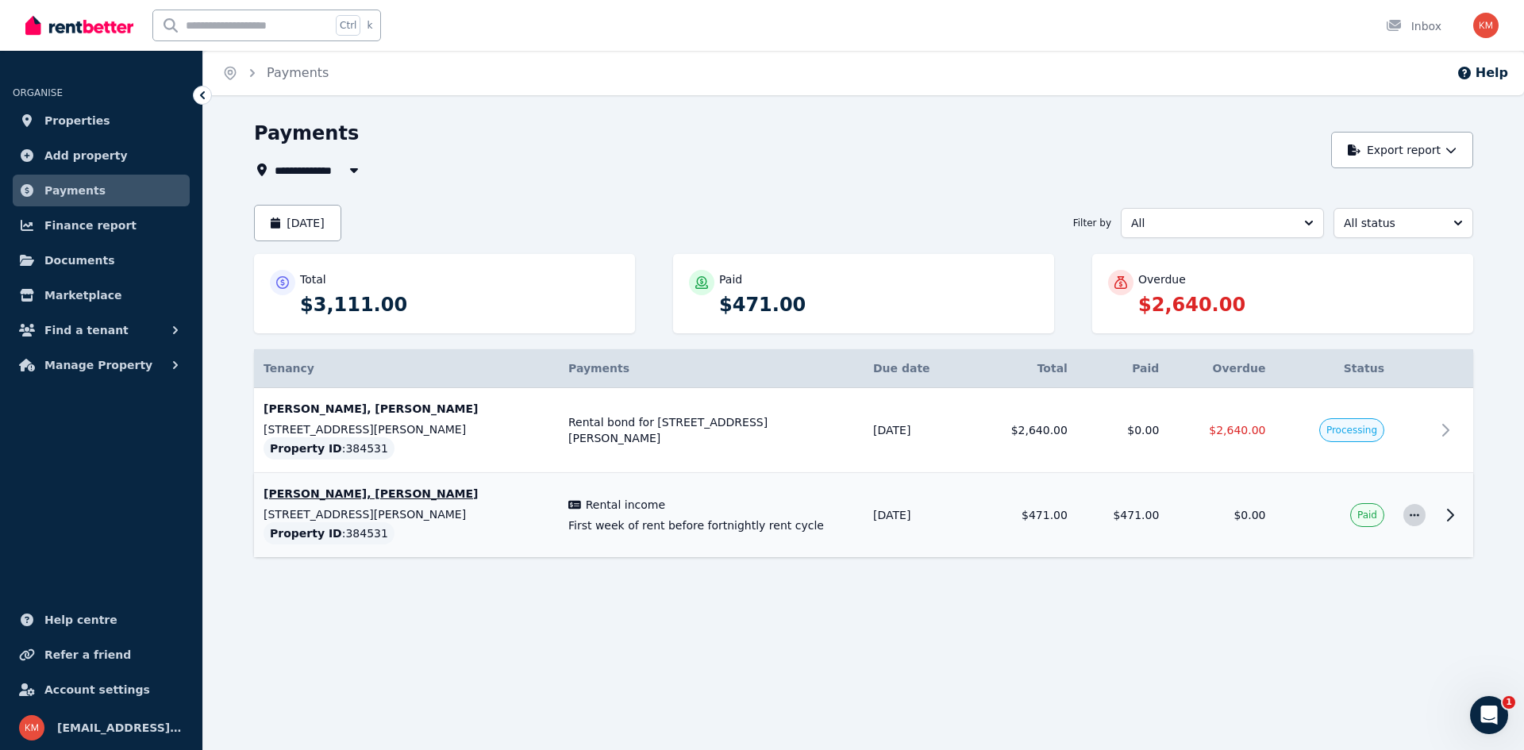
click at [1414, 520] on icon "button" at bounding box center [1414, 514] width 13 height 11
click at [1161, 613] on div at bounding box center [863, 600] width 1219 height 29
click at [117, 113] on link "Properties" at bounding box center [101, 121] width 177 height 32
click at [511, 491] on p "[PERSON_NAME], [PERSON_NAME]" at bounding box center [406, 494] width 286 height 16
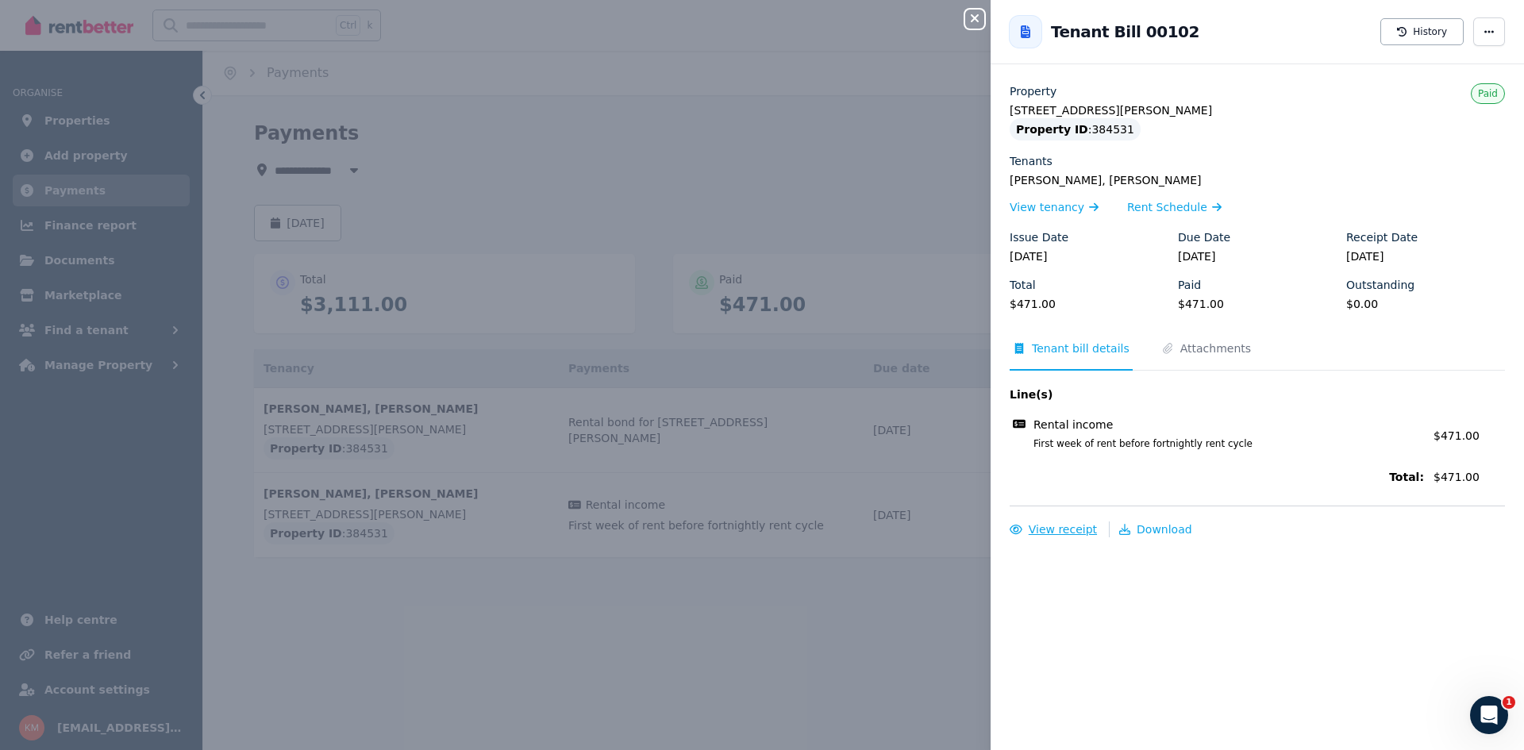
click at [1072, 532] on span "View receipt" at bounding box center [1062, 529] width 68 height 13
click at [981, 17] on icon "button" at bounding box center [974, 18] width 19 height 13
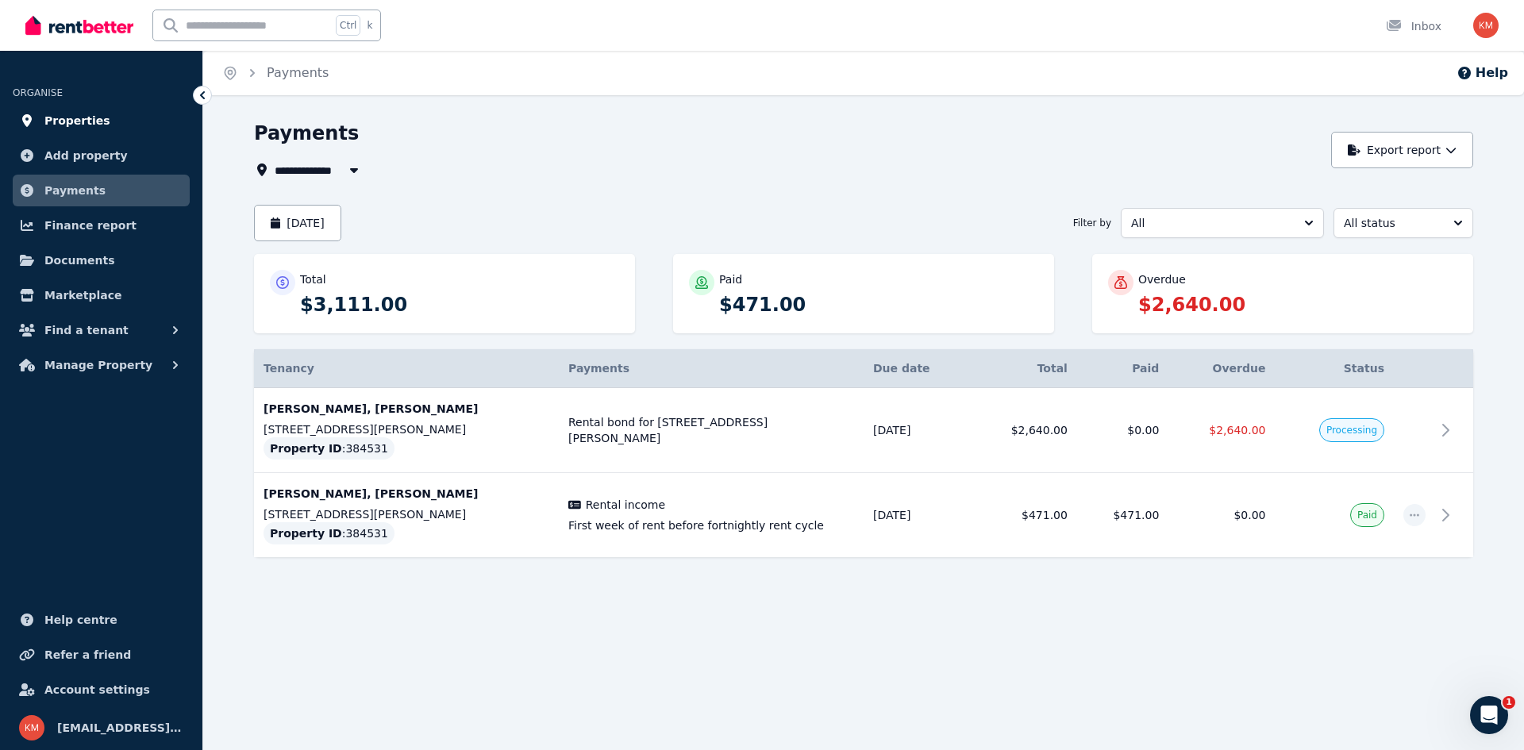
click at [90, 115] on span "Properties" at bounding box center [77, 120] width 66 height 19
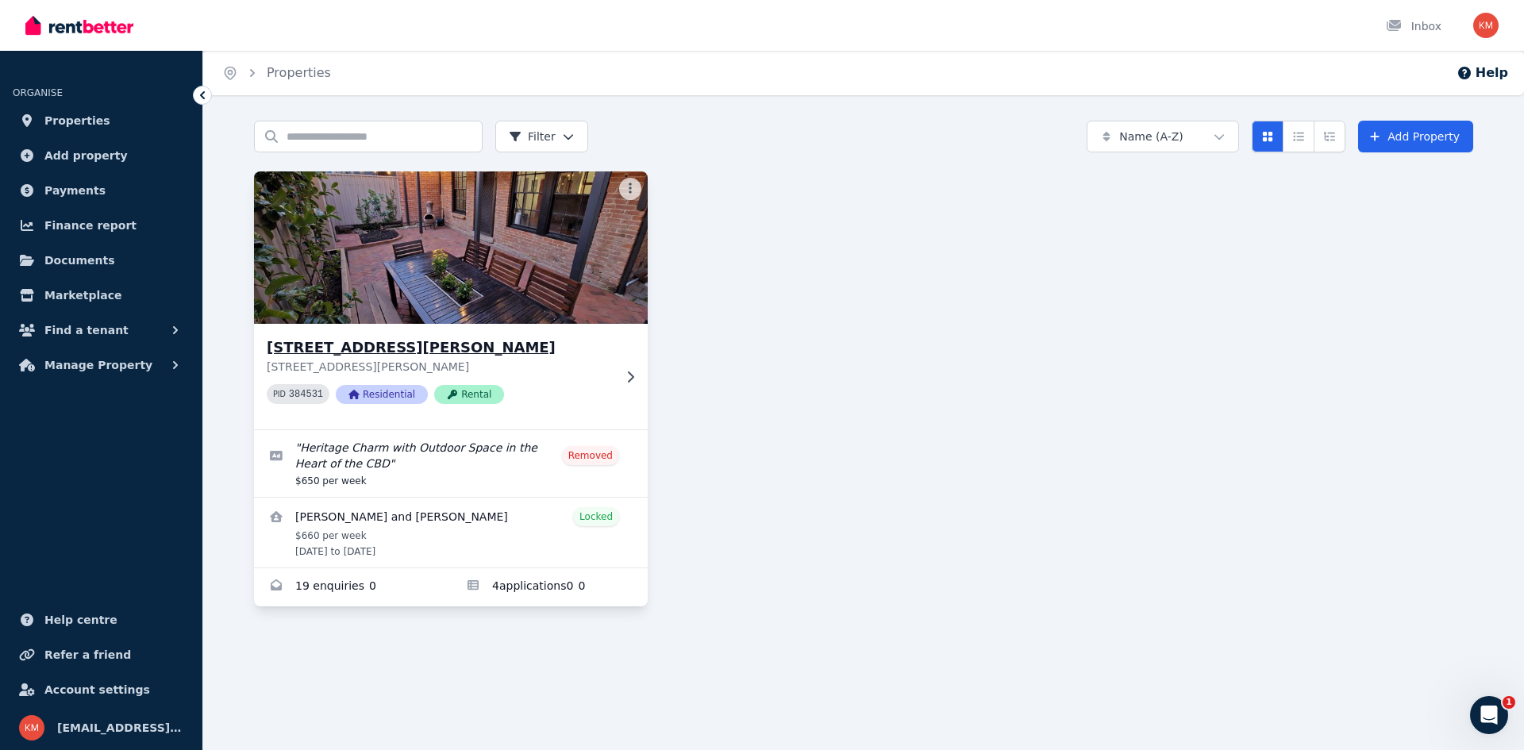
click at [324, 214] on img at bounding box center [450, 247] width 413 height 160
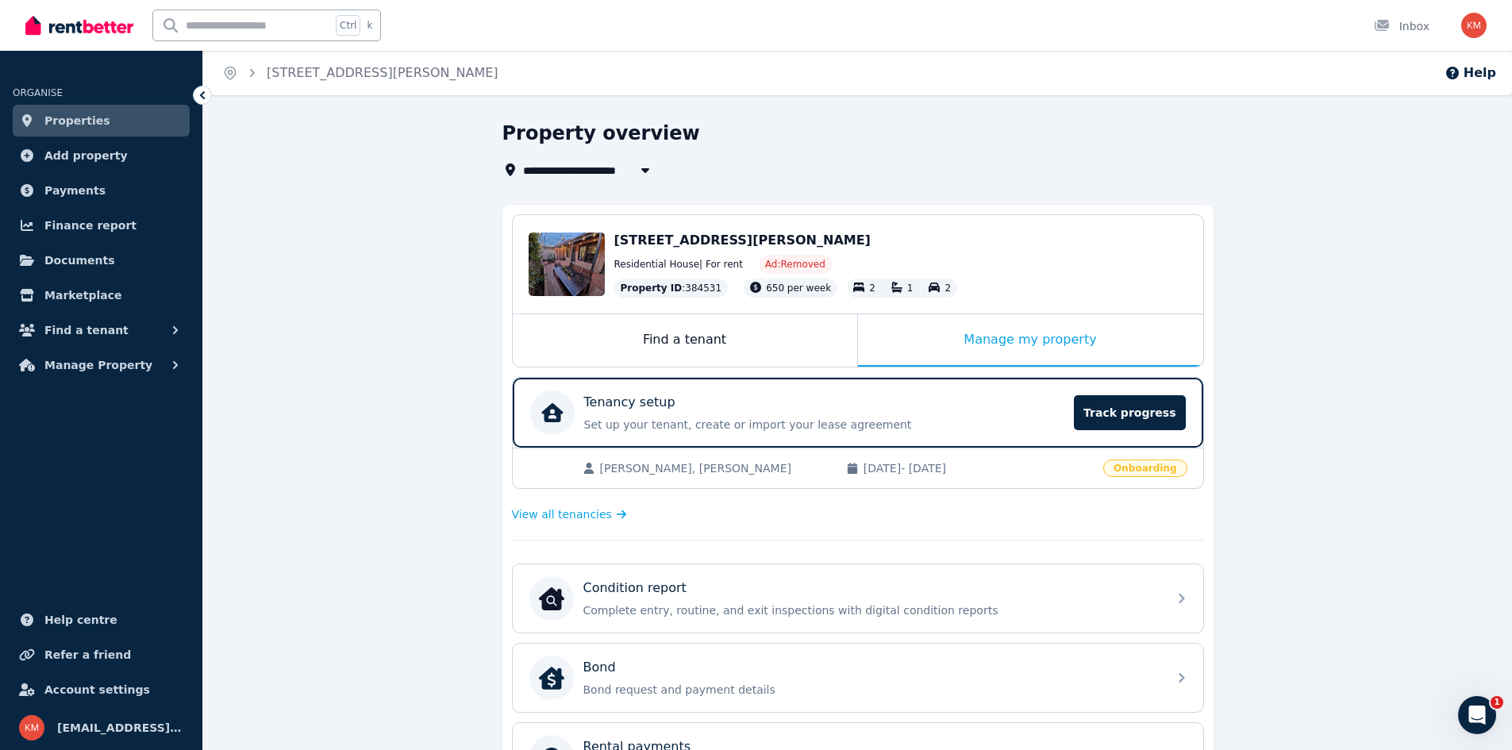
click at [664, 468] on span "[PERSON_NAME], [PERSON_NAME]" at bounding box center [715, 468] width 230 height 16
click at [1114, 413] on span "Track progress" at bounding box center [1129, 412] width 111 height 35
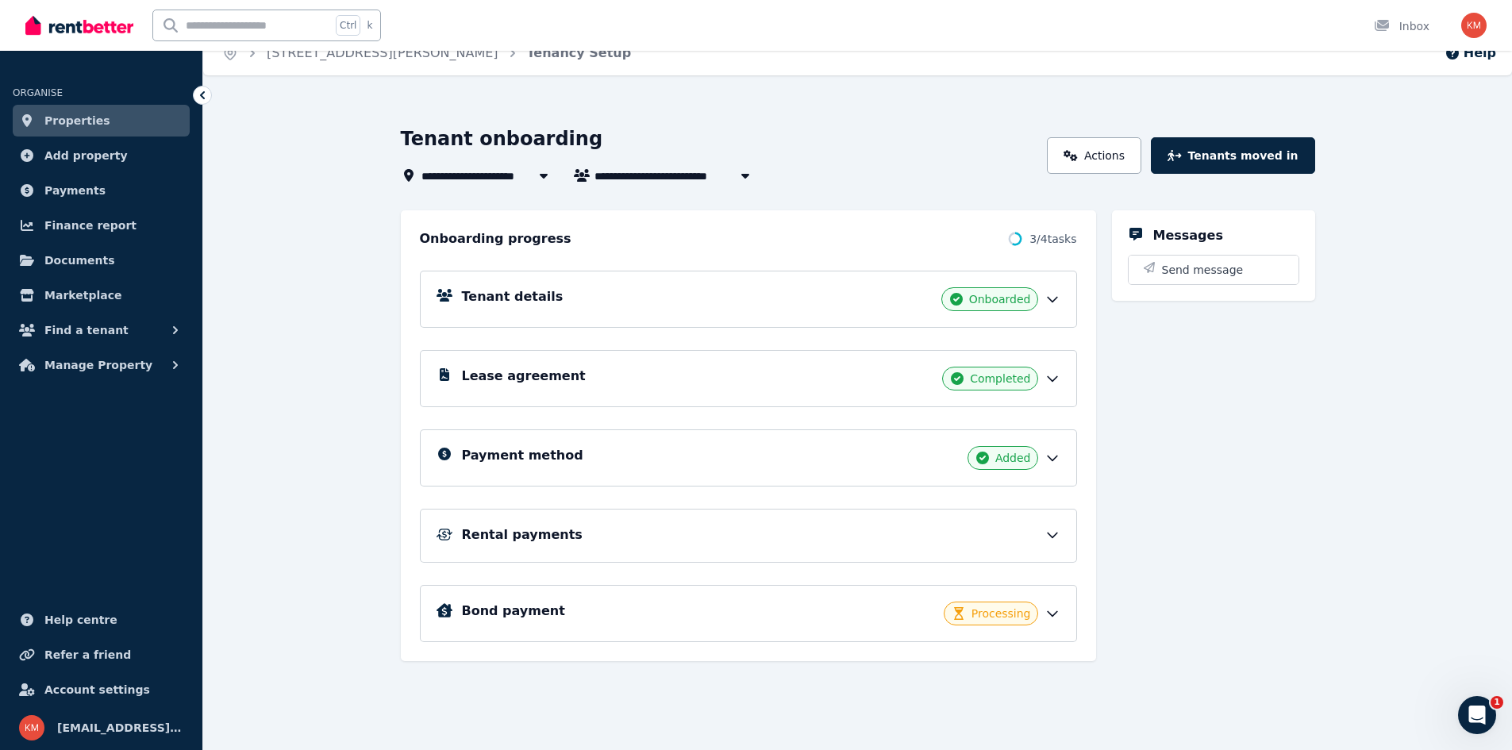
scroll to position [25, 0]
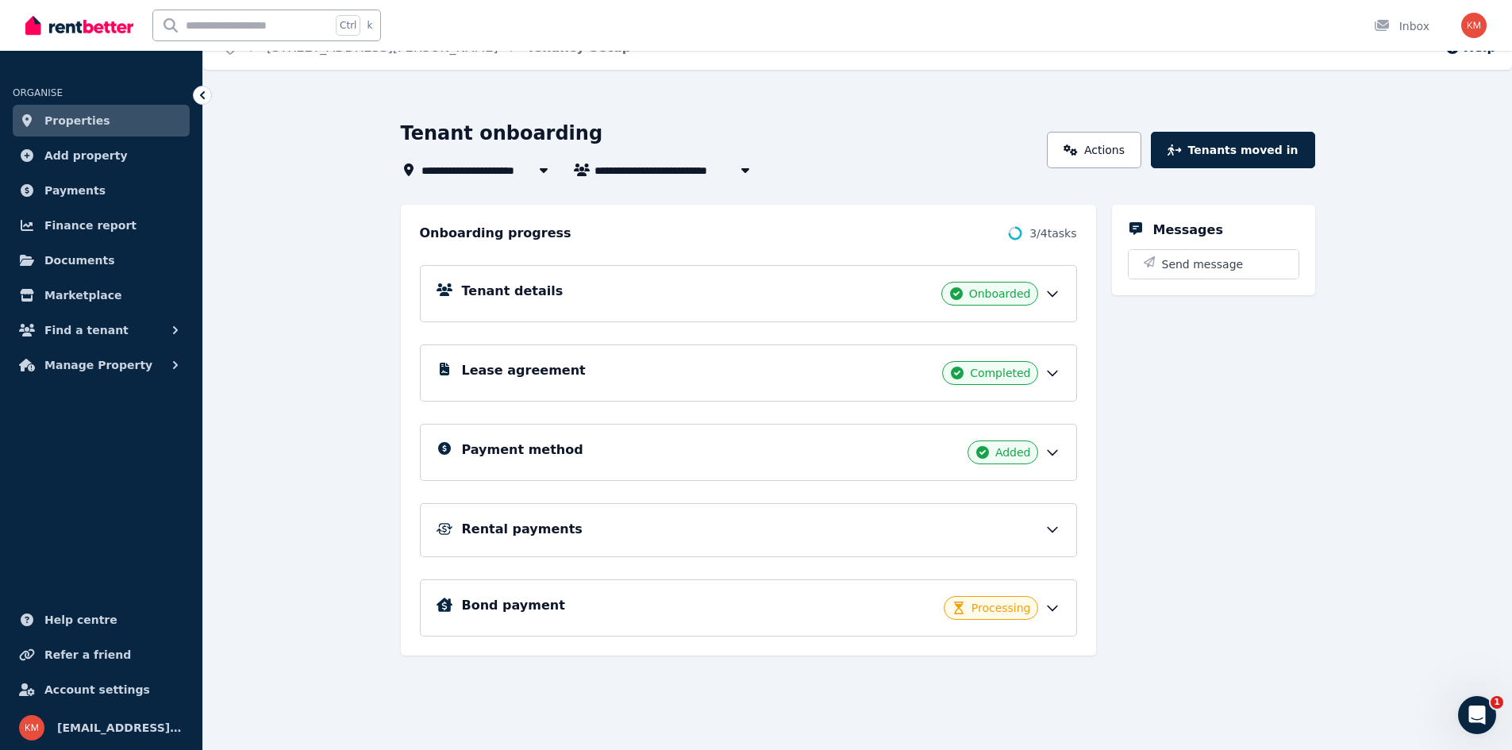
click at [854, 602] on div "Bond payment Processing" at bounding box center [761, 608] width 598 height 24
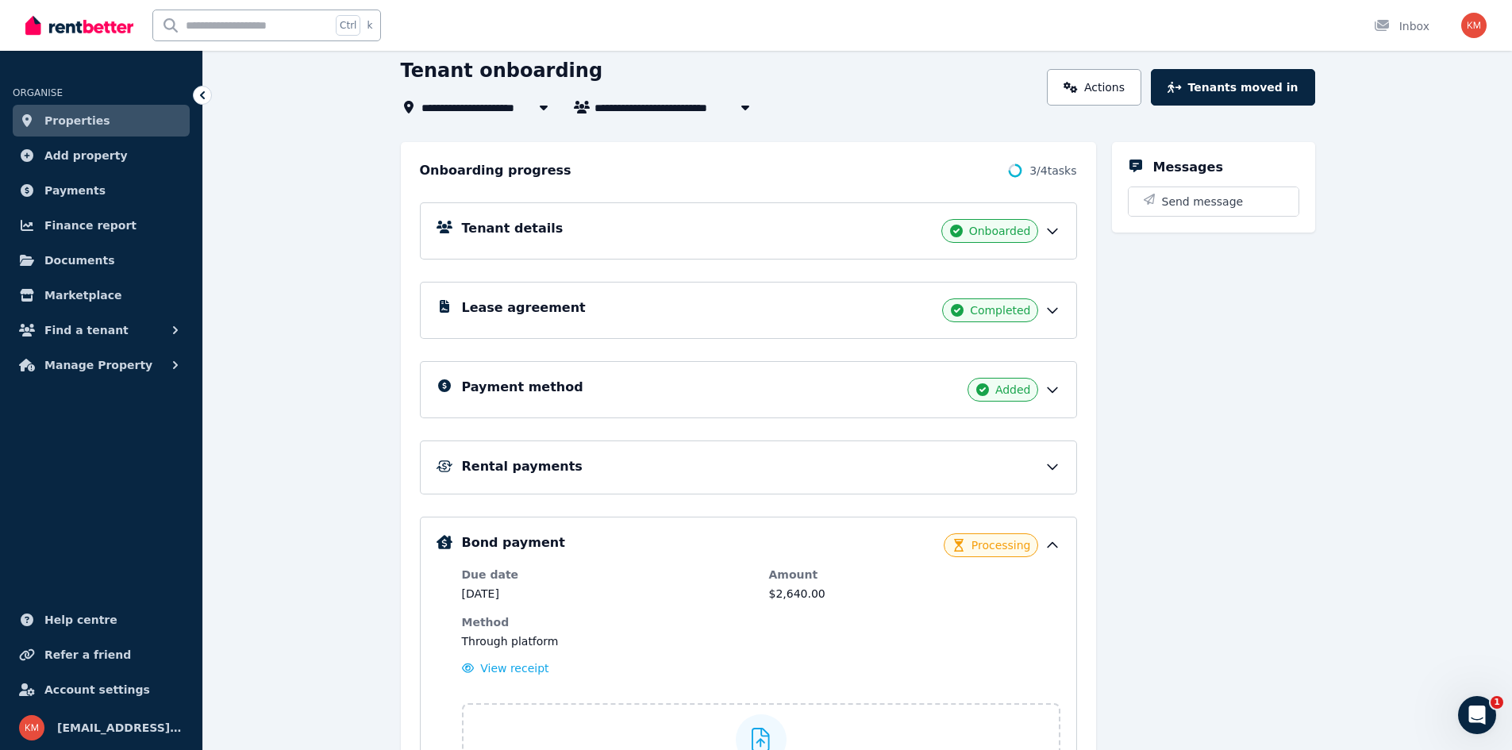
scroll to position [184, 0]
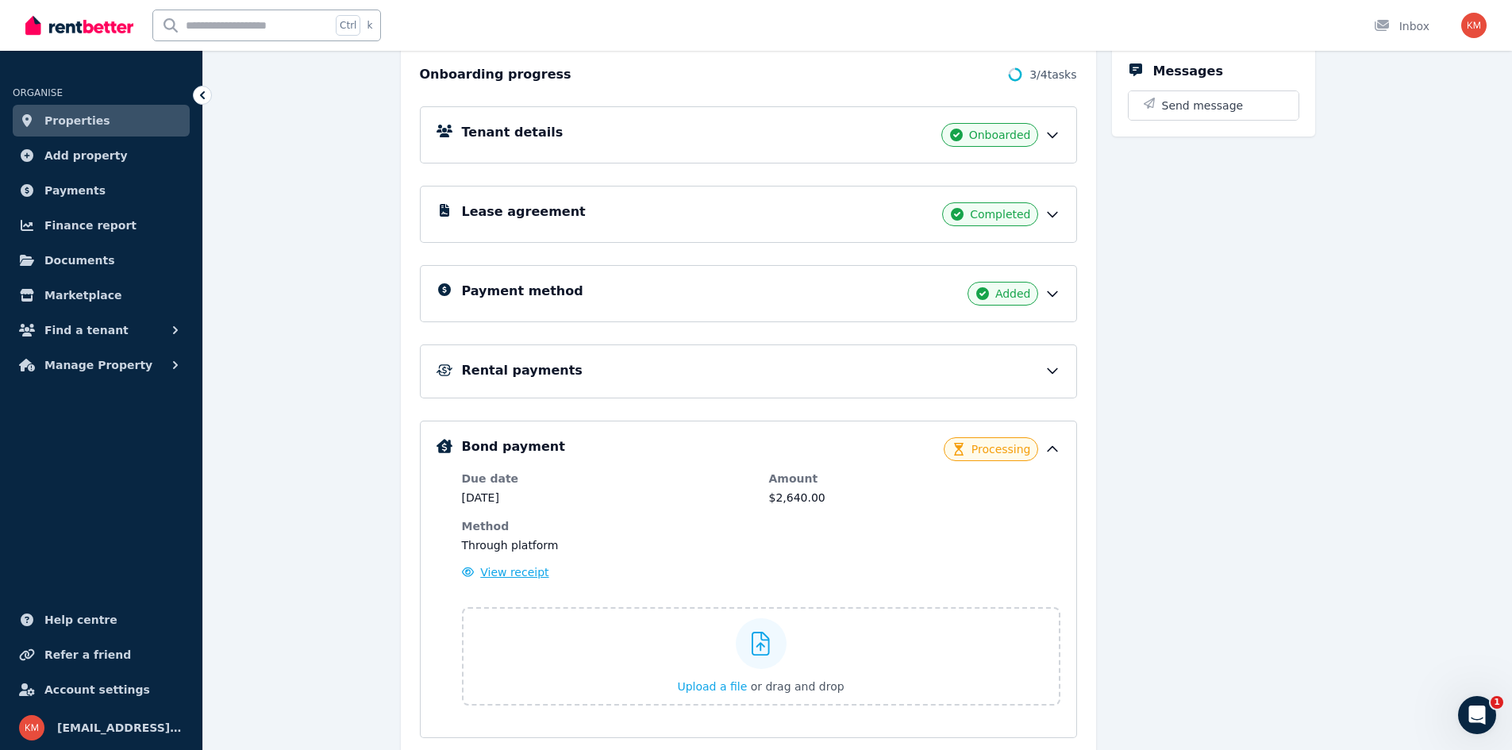
click at [518, 572] on span "View receipt" at bounding box center [514, 572] width 68 height 13
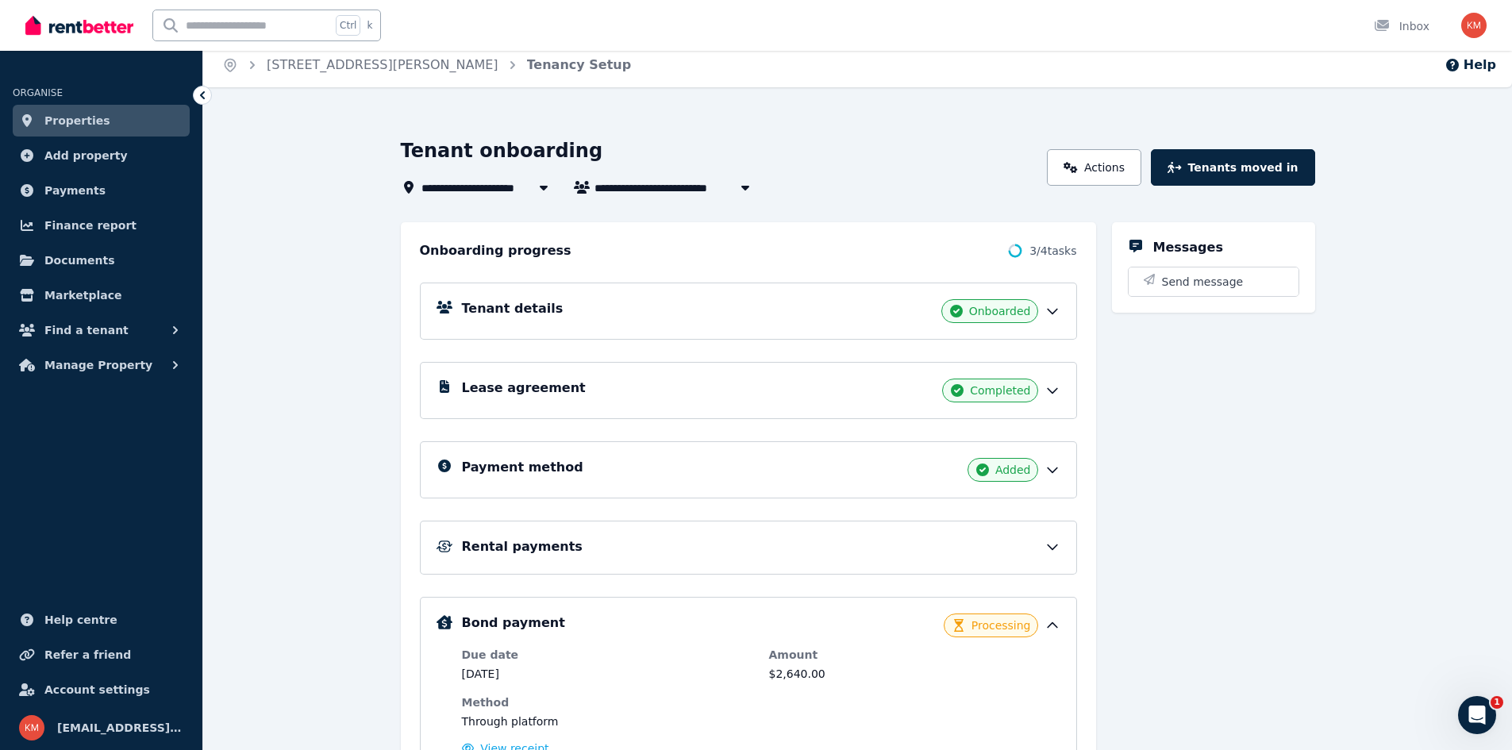
scroll to position [0, 0]
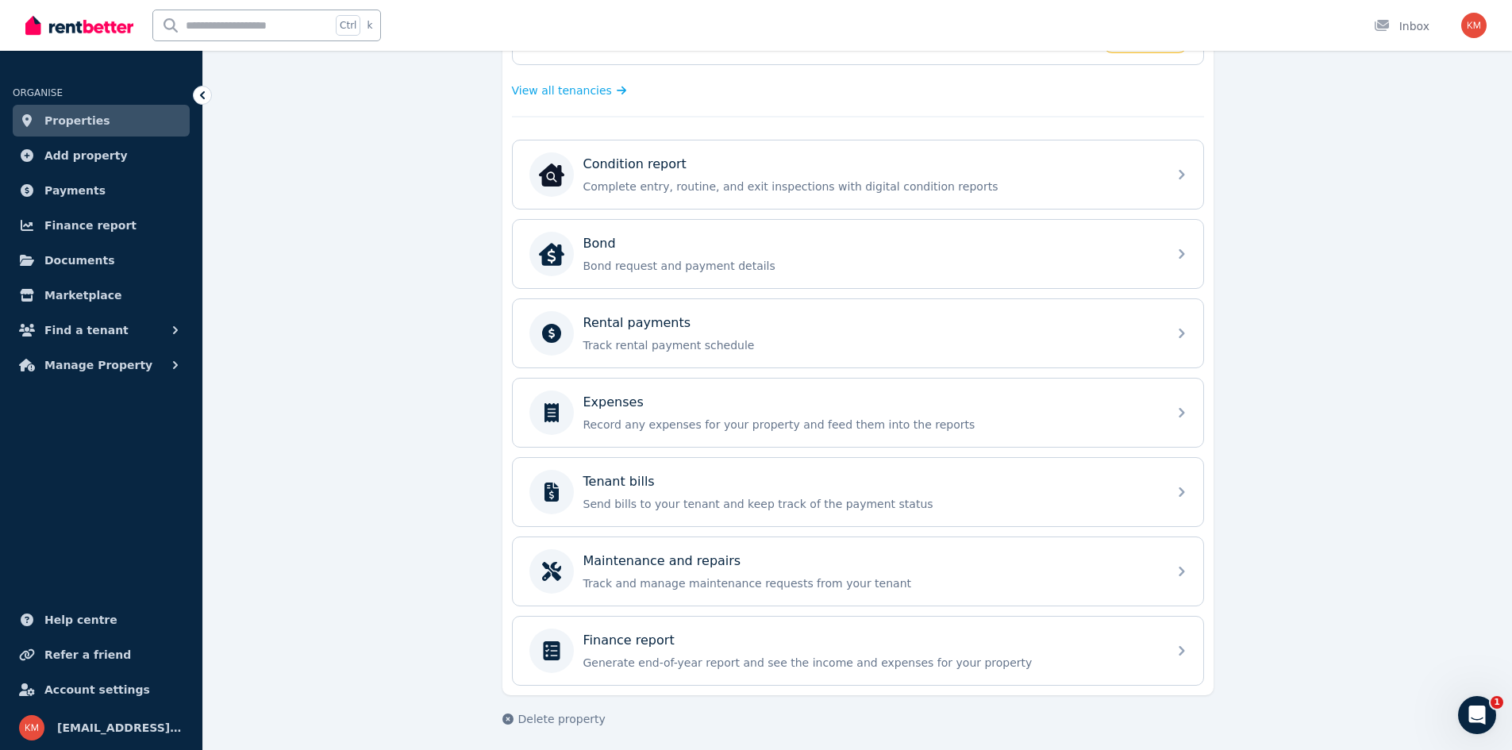
scroll to position [429, 0]
